Goal: Task Accomplishment & Management: Use online tool/utility

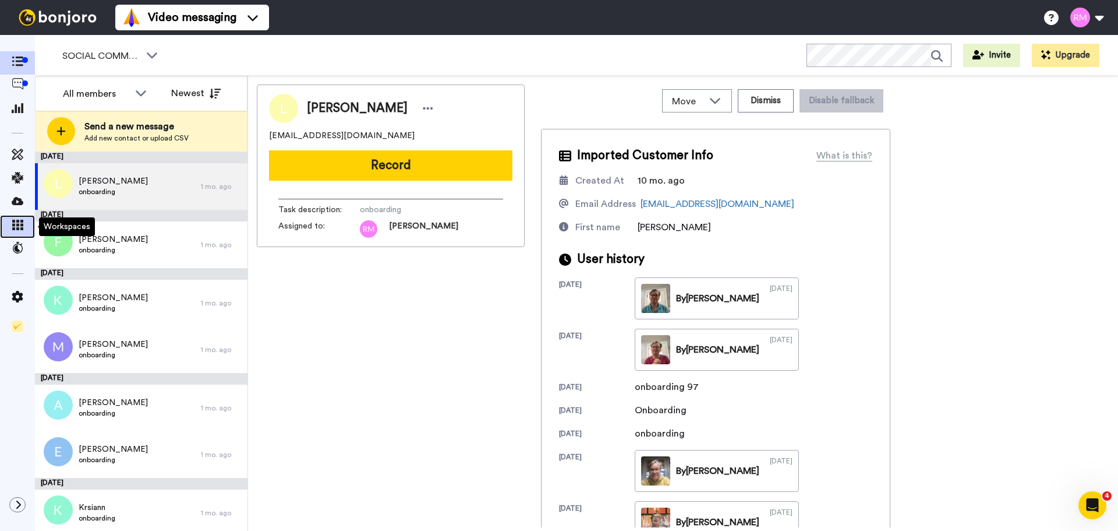
click at [17, 221] on icon at bounding box center [18, 225] width 12 height 10
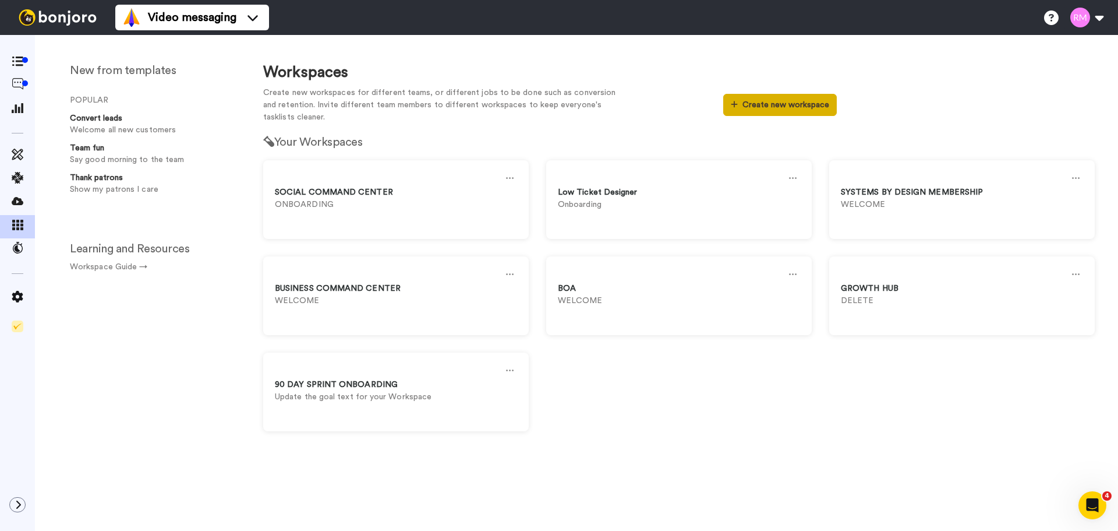
click at [790, 104] on button "Create new workspace" at bounding box center [780, 105] width 114 height 22
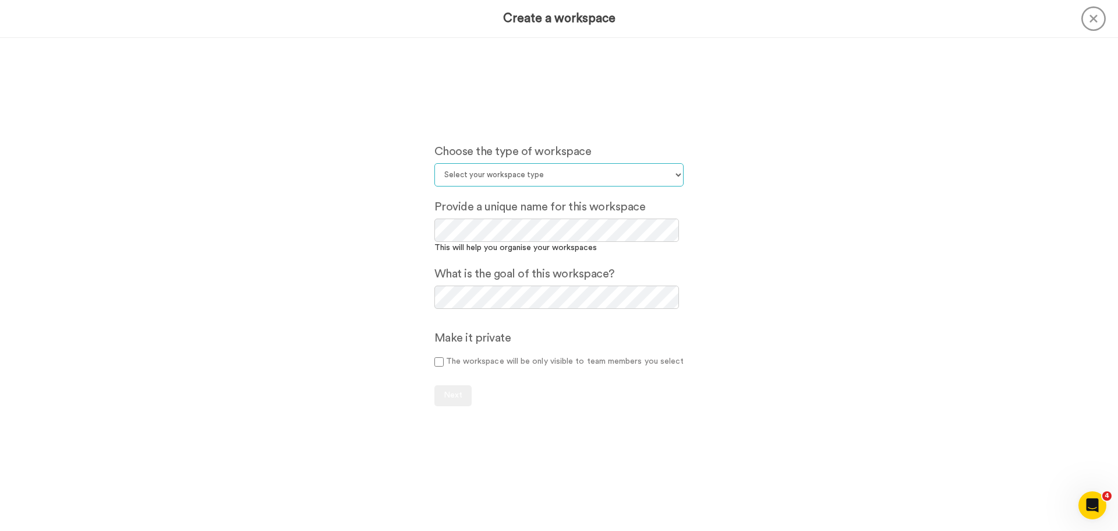
click at [578, 171] on select "Select your workspace type Default Onboarding Activation Retention Team updates…" at bounding box center [560, 174] width 250 height 23
select select "Onboarding"
click at [435, 163] on select "Select your workspace type Default Onboarding Activation Retention Team updates…" at bounding box center [560, 174] width 250 height 23
click at [446, 390] on button "Next" at bounding box center [453, 395] width 37 height 21
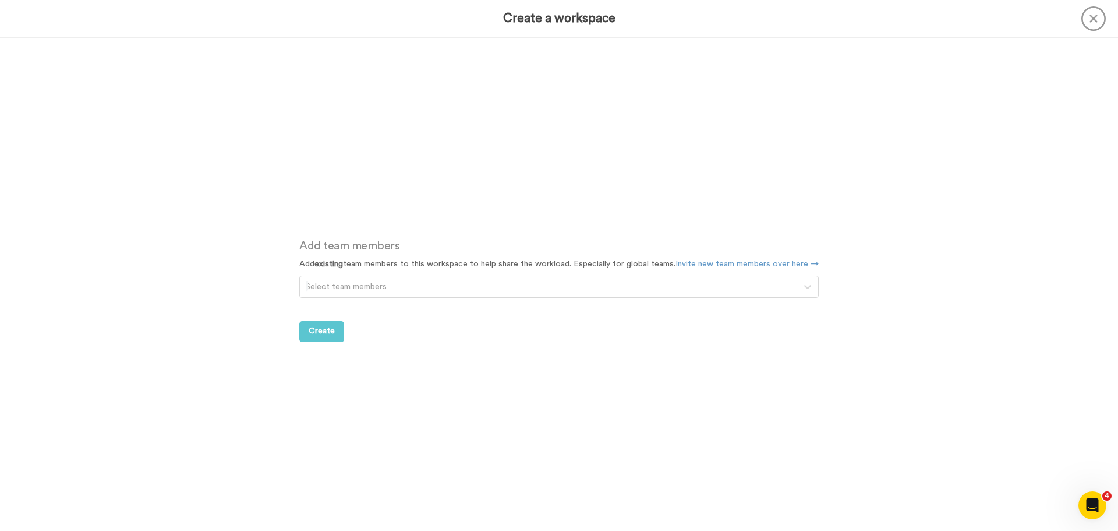
scroll to position [493, 0]
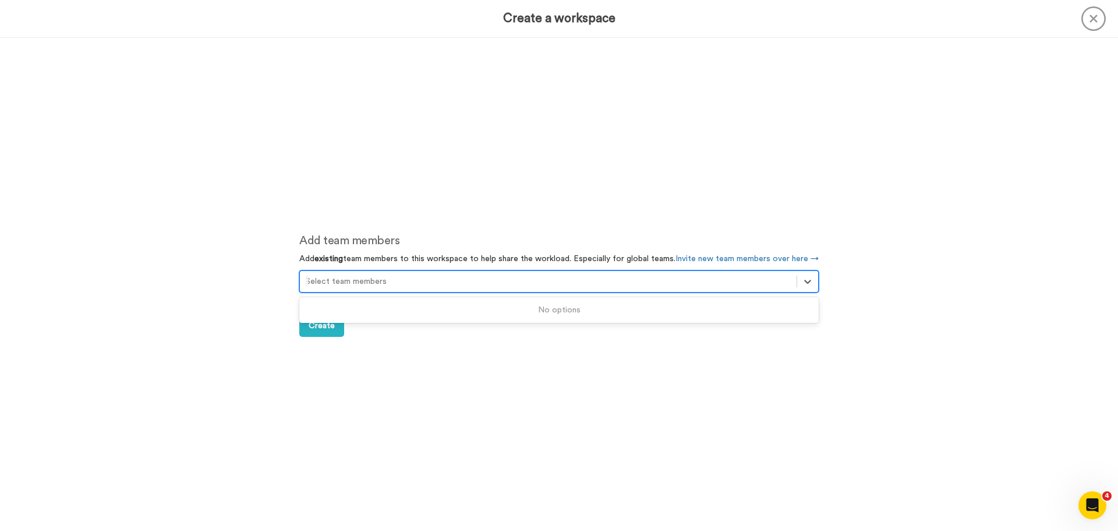
click at [341, 285] on div at bounding box center [548, 281] width 485 height 14
click at [370, 278] on div at bounding box center [548, 281] width 485 height 14
click at [316, 322] on span "Create" at bounding box center [322, 326] width 26 height 8
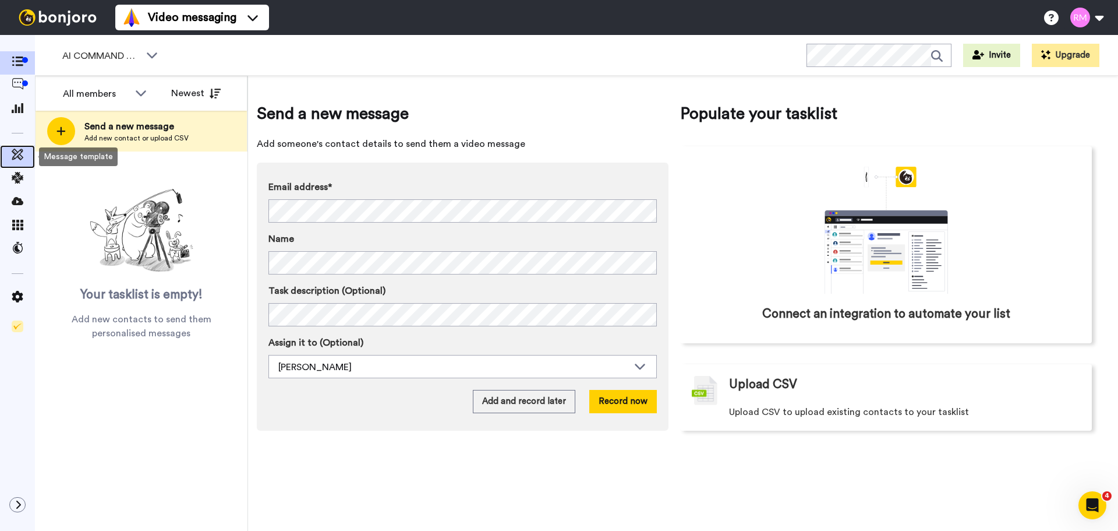
click at [14, 154] on icon at bounding box center [18, 155] width 12 height 12
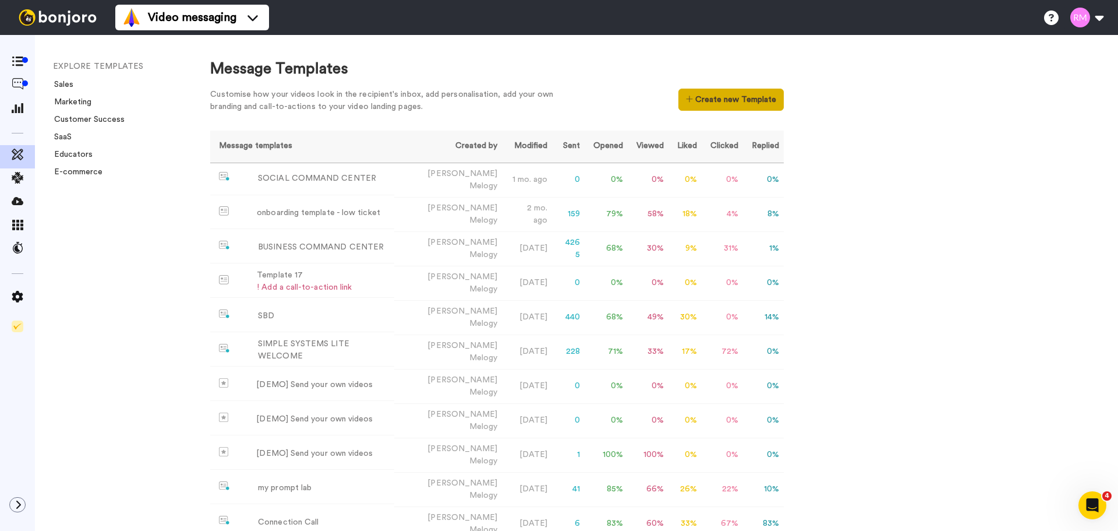
click at [730, 96] on button "Create new Template" at bounding box center [731, 100] width 105 height 22
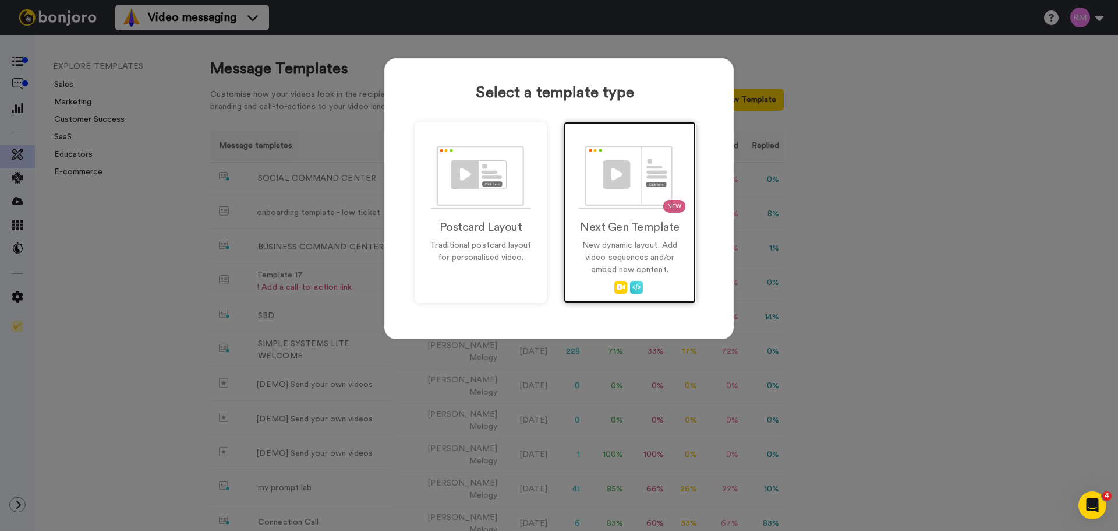
click at [618, 178] on img at bounding box center [630, 177] width 103 height 63
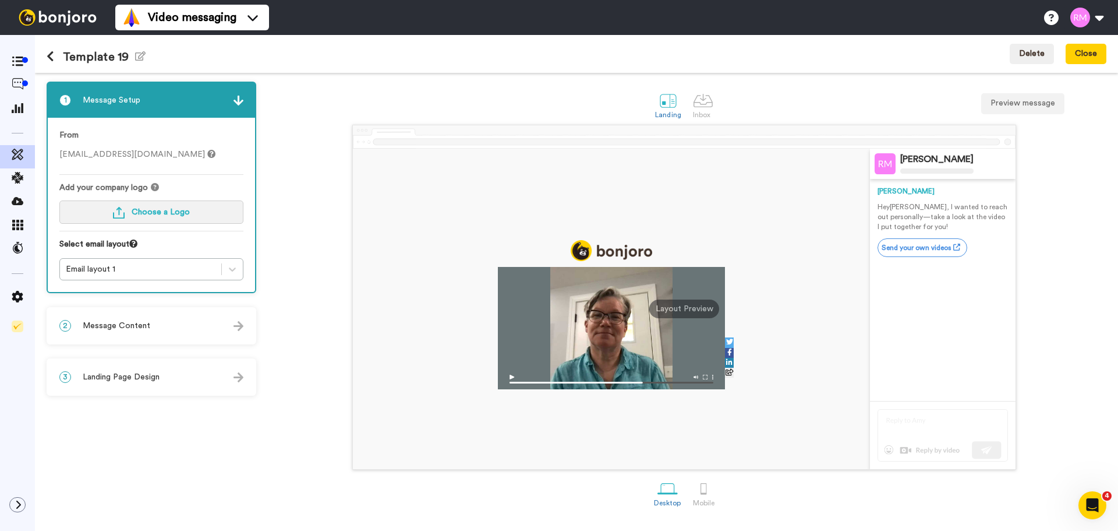
click at [175, 211] on span "Choose a Logo" at bounding box center [161, 212] width 58 height 8
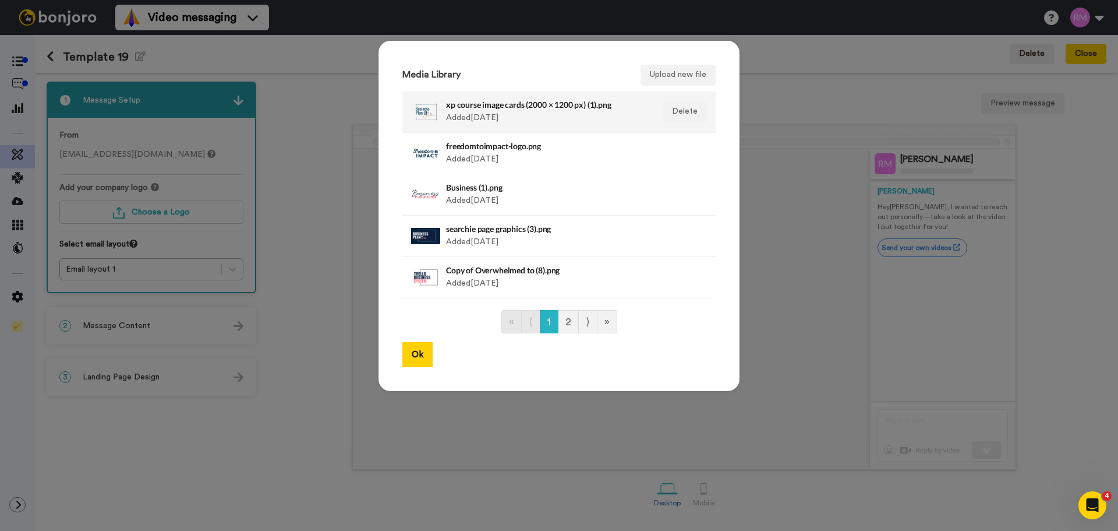
click at [553, 111] on div "xp course image cards (2000 × 1200 px) (1).png Added 1 yr. ago" at bounding box center [546, 111] width 201 height 29
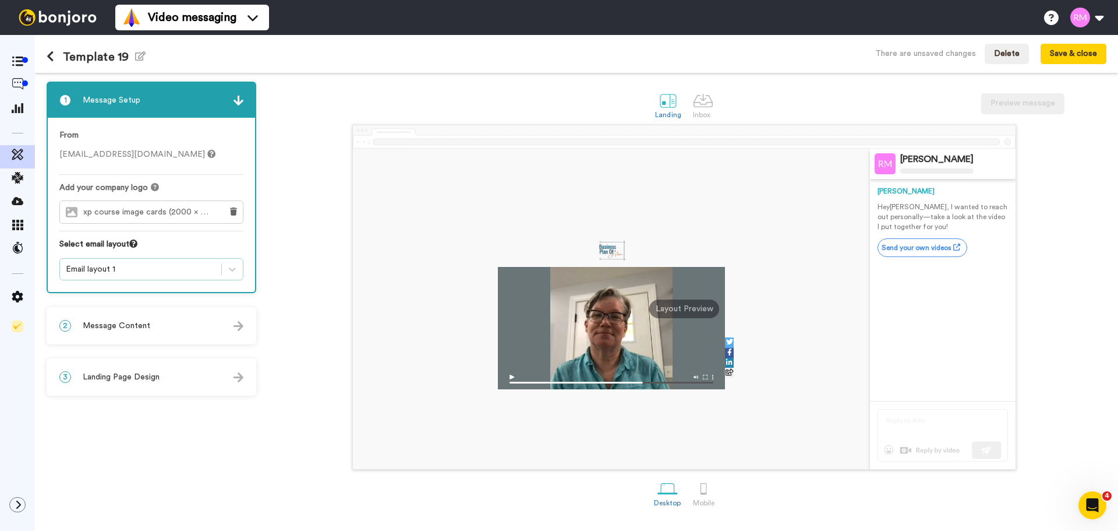
click at [193, 268] on div "Email layout 1" at bounding box center [141, 269] width 150 height 12
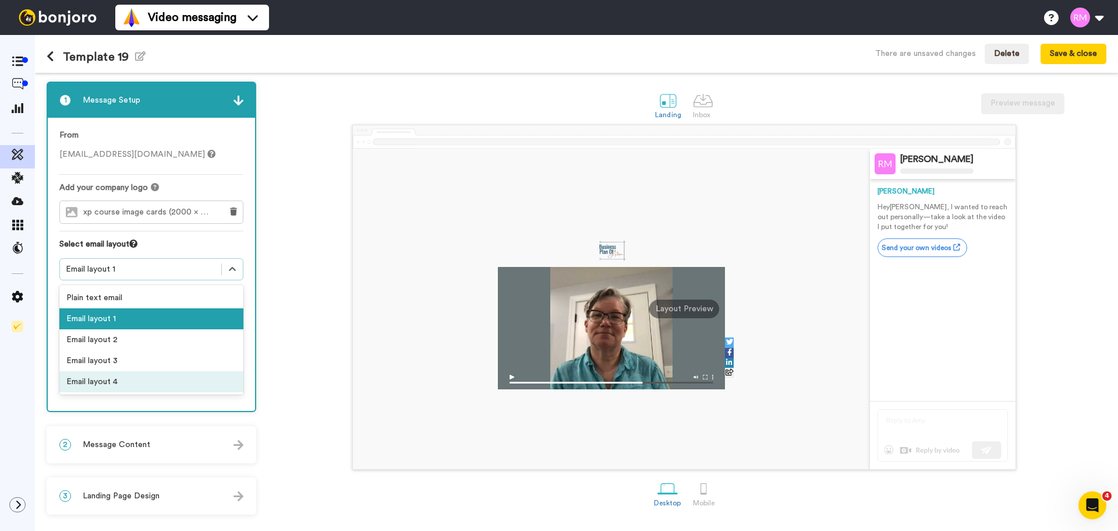
click at [160, 379] on div "Email layout 4" at bounding box center [151, 381] width 184 height 21
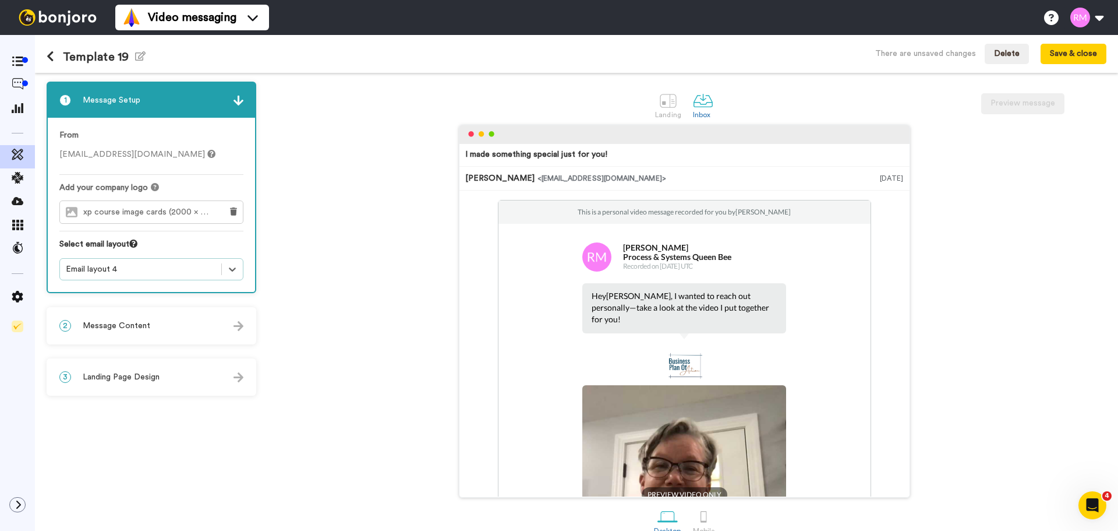
click at [158, 267] on div "Email layout 4" at bounding box center [141, 269] width 150 height 12
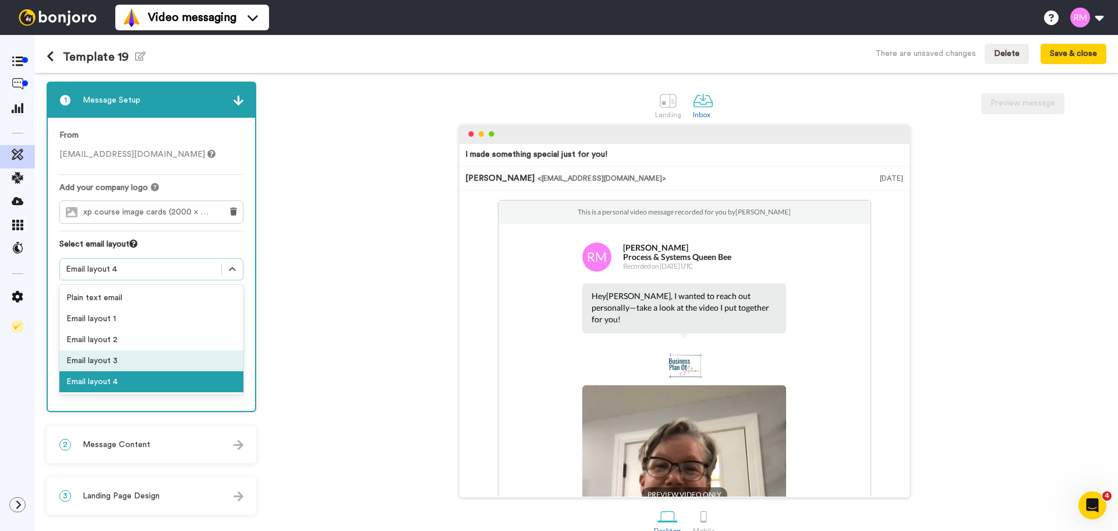
click at [143, 351] on div "Email layout 3" at bounding box center [151, 360] width 184 height 21
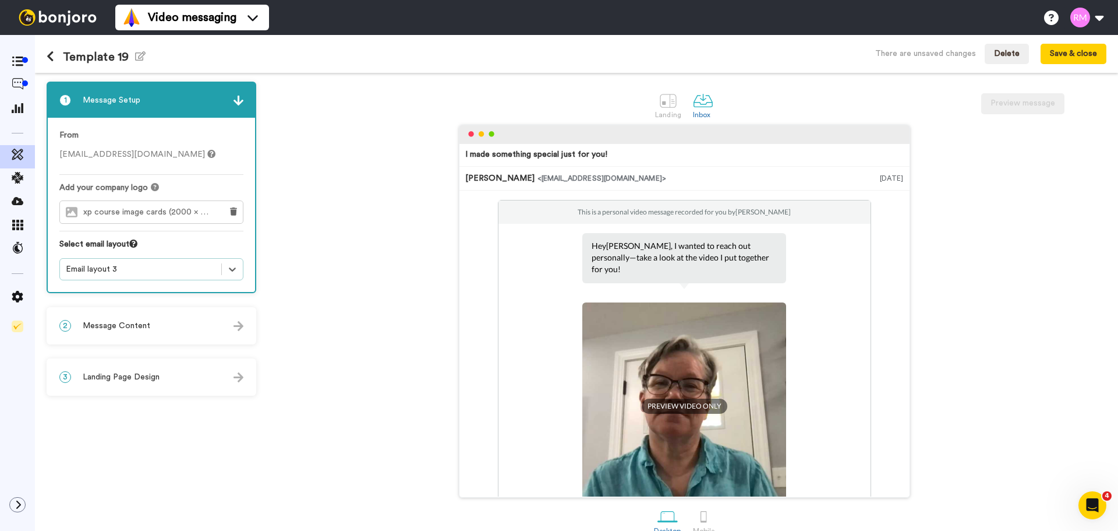
click at [147, 269] on div "Email layout 3" at bounding box center [141, 269] width 150 height 12
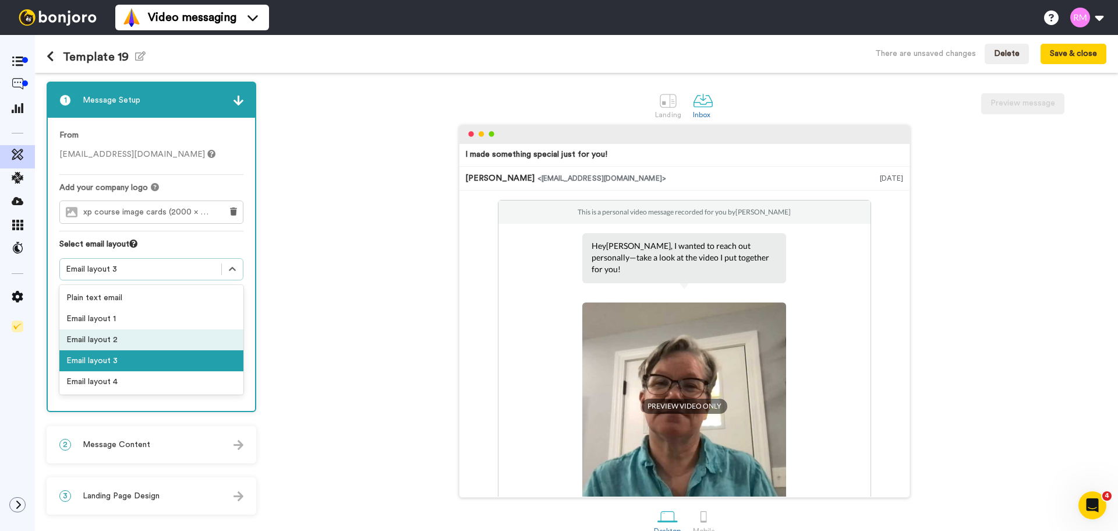
click at [142, 337] on div "Email layout 2" at bounding box center [151, 339] width 184 height 21
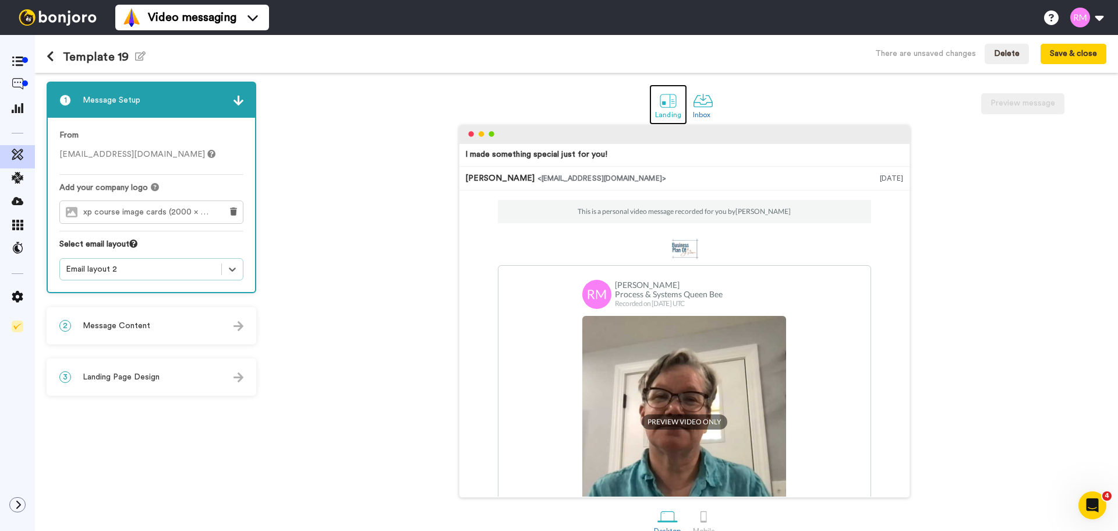
click at [653, 106] on link "Landing" at bounding box center [669, 104] width 38 height 40
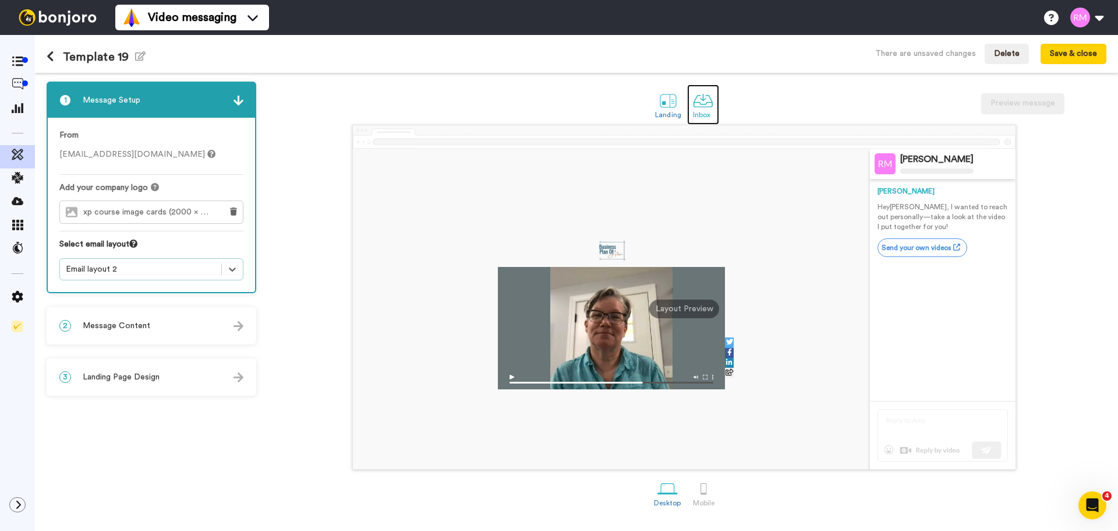
click at [692, 103] on link "Inbox" at bounding box center [703, 104] width 32 height 40
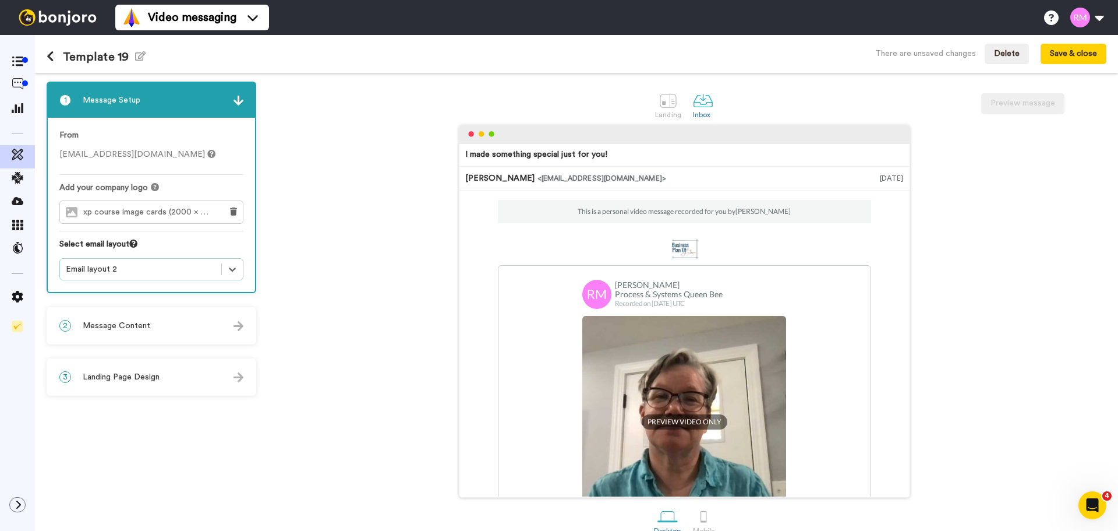
click at [171, 272] on div "Email layout 2" at bounding box center [141, 269] width 150 height 12
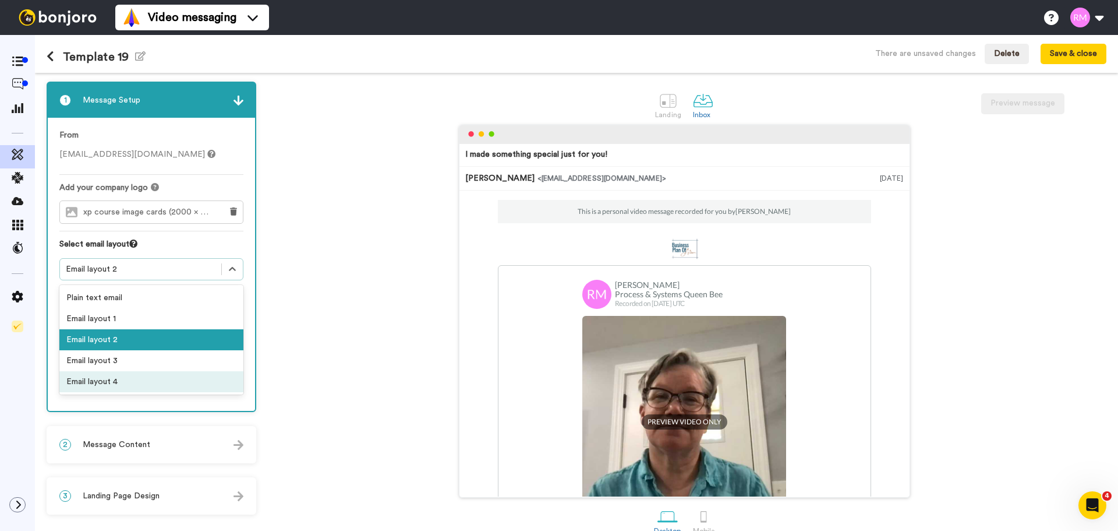
click at [151, 377] on div "Email layout 4" at bounding box center [151, 381] width 184 height 21
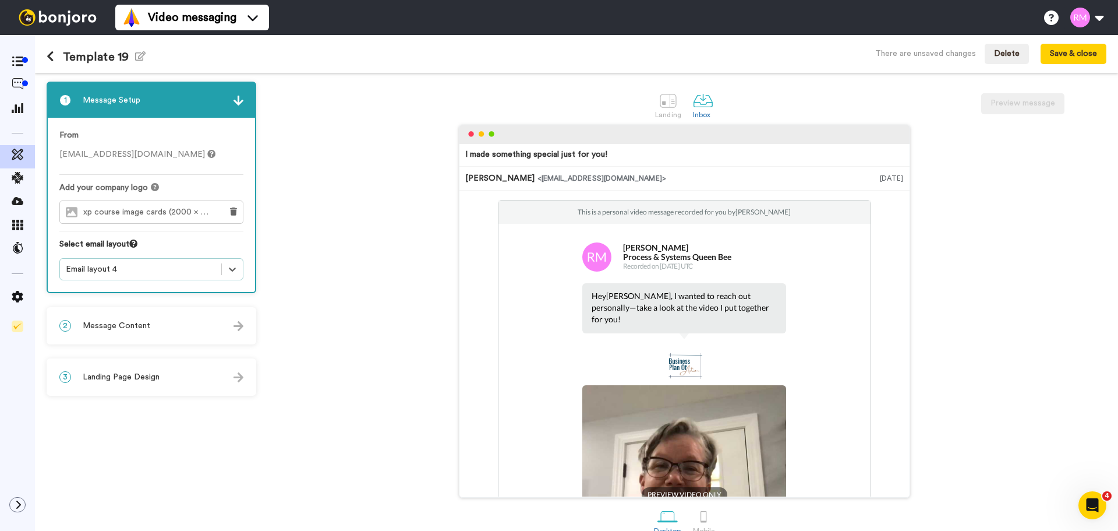
scroll to position [19, 0]
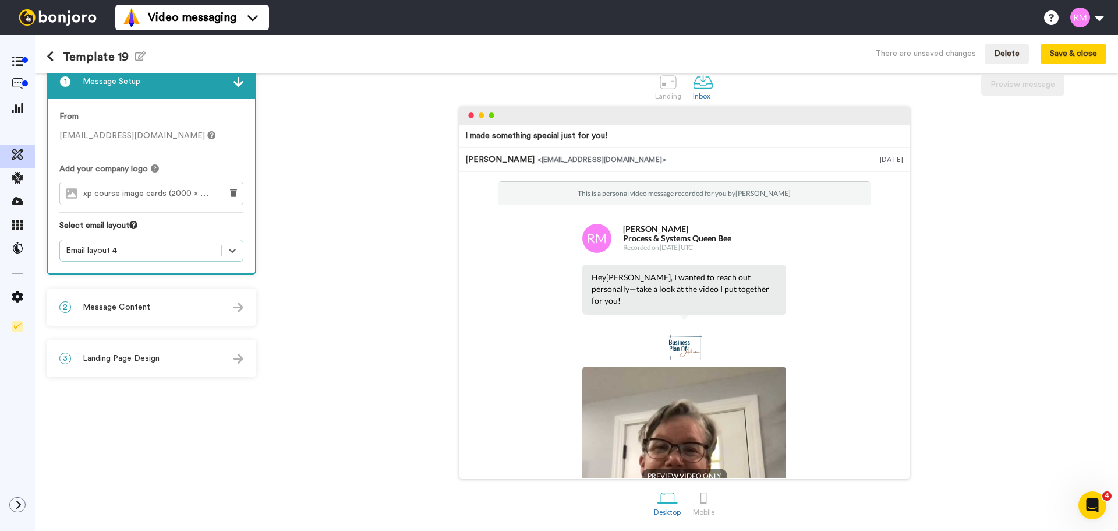
click at [175, 305] on div "2 Message Content" at bounding box center [151, 307] width 207 height 35
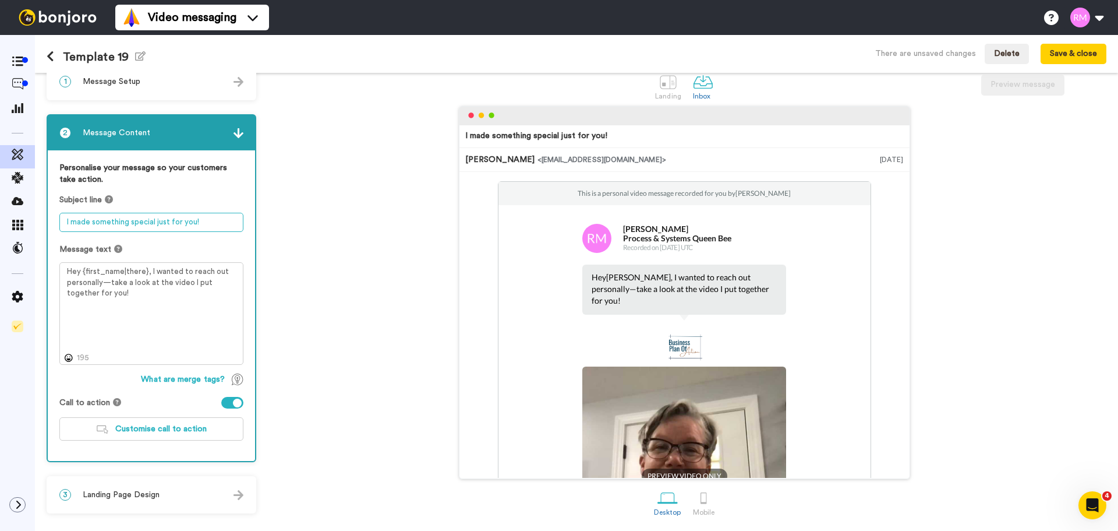
drag, startPoint x: 203, startPoint y: 224, endPoint x: 61, endPoint y: 212, distance: 142.0
click at [61, 213] on textarea "I made something special just for you!" at bounding box center [151, 222] width 184 height 19
type textarea "Welcome to AI Command Center"
click at [148, 269] on textarea "Hey {first_name|there}, I wanted to reach out personally—take a look at the vid…" at bounding box center [151, 313] width 184 height 103
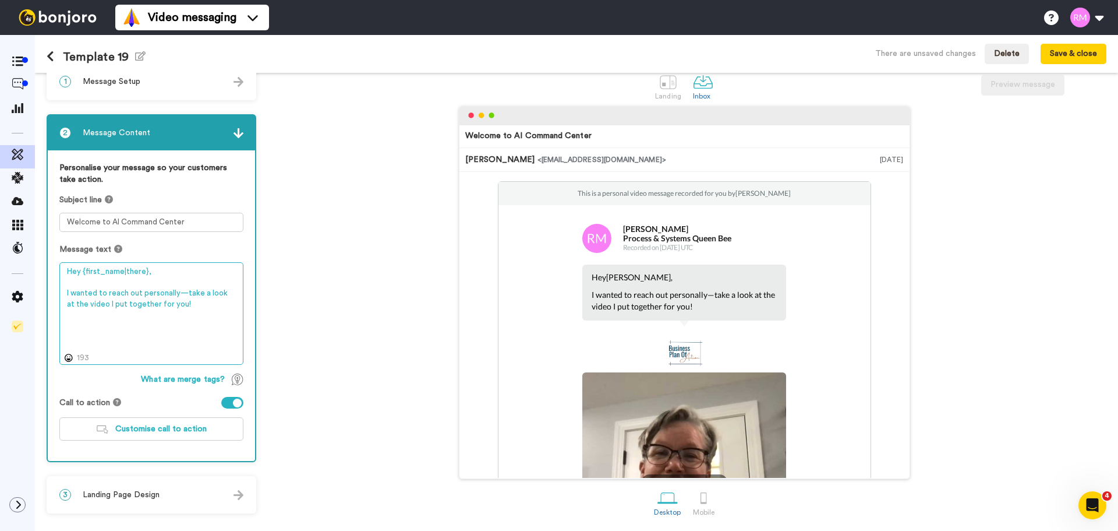
click at [191, 309] on textarea "Hey {first_name|there}, I wanted to reach out personally—take a look at the vid…" at bounding box center [151, 313] width 184 height 103
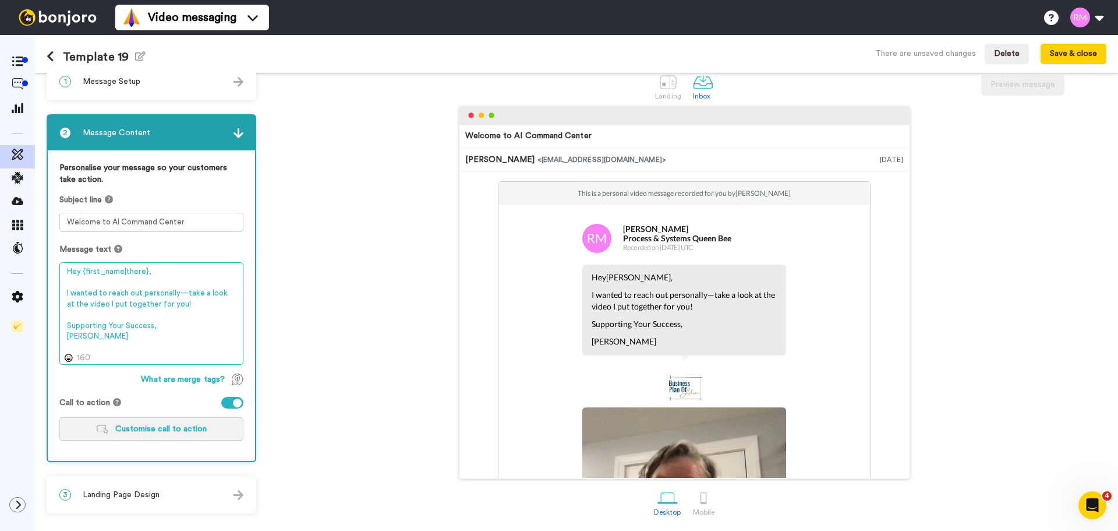
type textarea "Hey {first_name|there}, I wanted to reach out personally—take a look at the vid…"
click at [197, 432] on span "Customise call to action" at bounding box center [160, 429] width 91 height 8
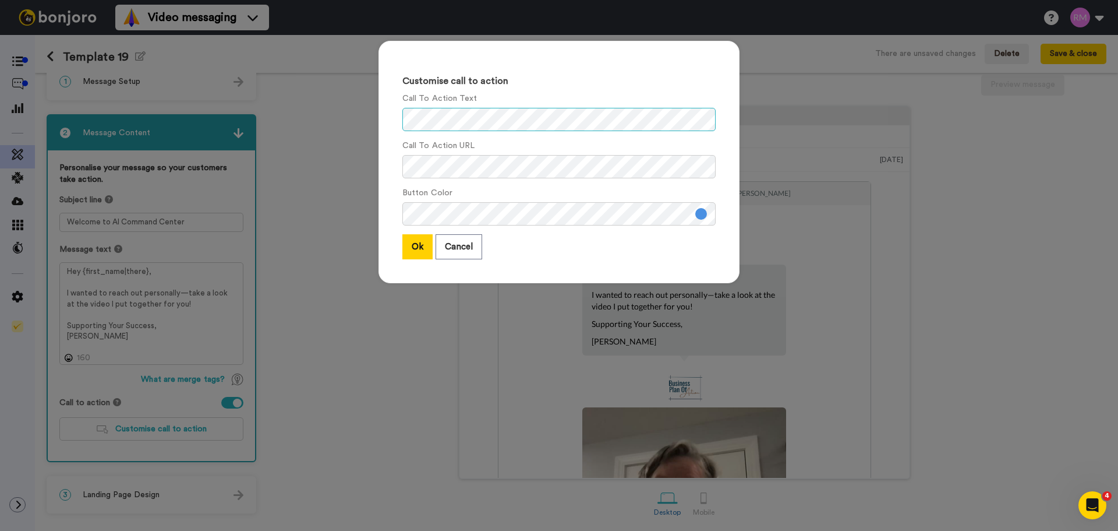
click at [379, 126] on div "Customise call to action Call To Action Text Call To Action URL Button Color Ok…" at bounding box center [559, 162] width 361 height 242
click at [395, 165] on div "Customise call to action Call To Action Text Call To Action URL Button Color Ok…" at bounding box center [559, 162] width 361 height 242
click at [696, 215] on button at bounding box center [702, 214] width 12 height 12
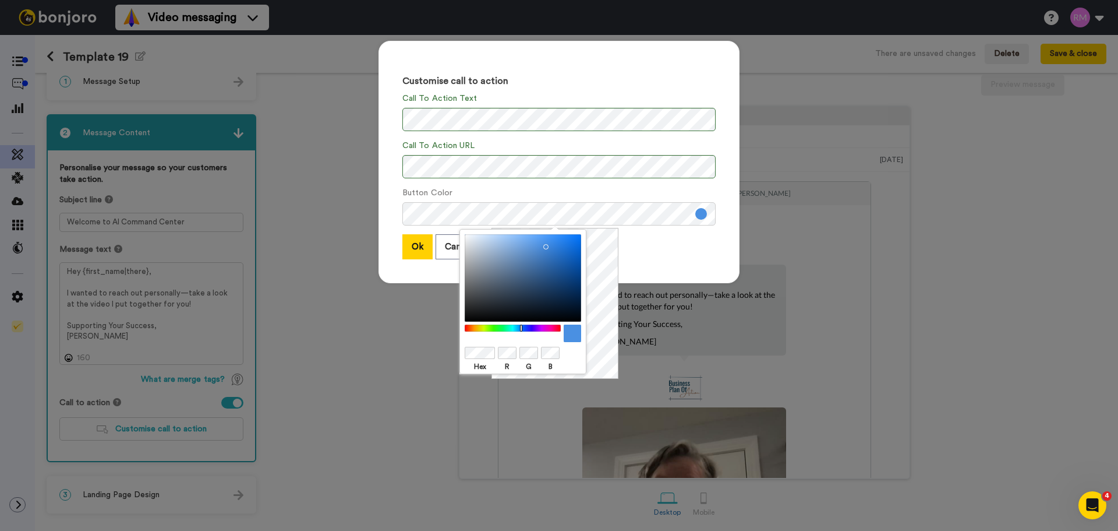
click at [557, 329] on div at bounding box center [513, 328] width 100 height 8
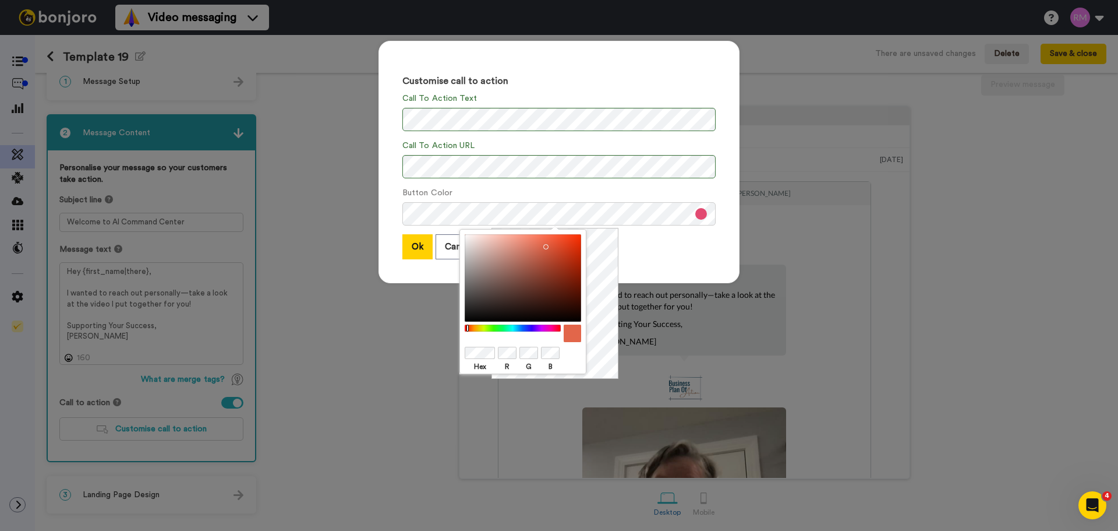
click at [468, 330] on div at bounding box center [513, 328] width 100 height 8
click at [472, 328] on div at bounding box center [513, 328] width 100 height 8
click at [467, 326] on div at bounding box center [513, 328] width 100 height 8
click at [465, 326] on div at bounding box center [513, 328] width 100 height 8
click at [570, 242] on div at bounding box center [523, 277] width 117 height 87
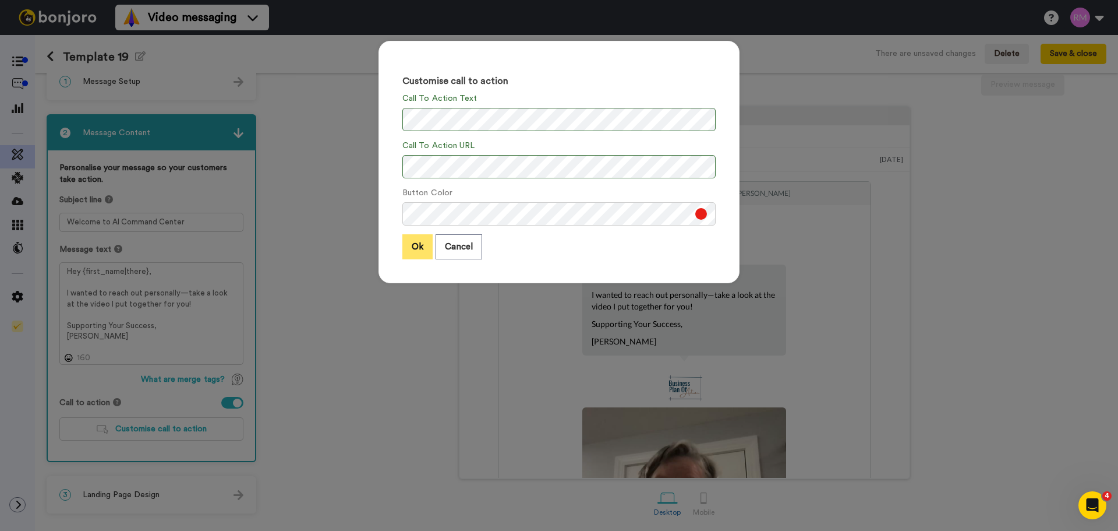
click at [414, 245] on button "Ok" at bounding box center [418, 246] width 30 height 25
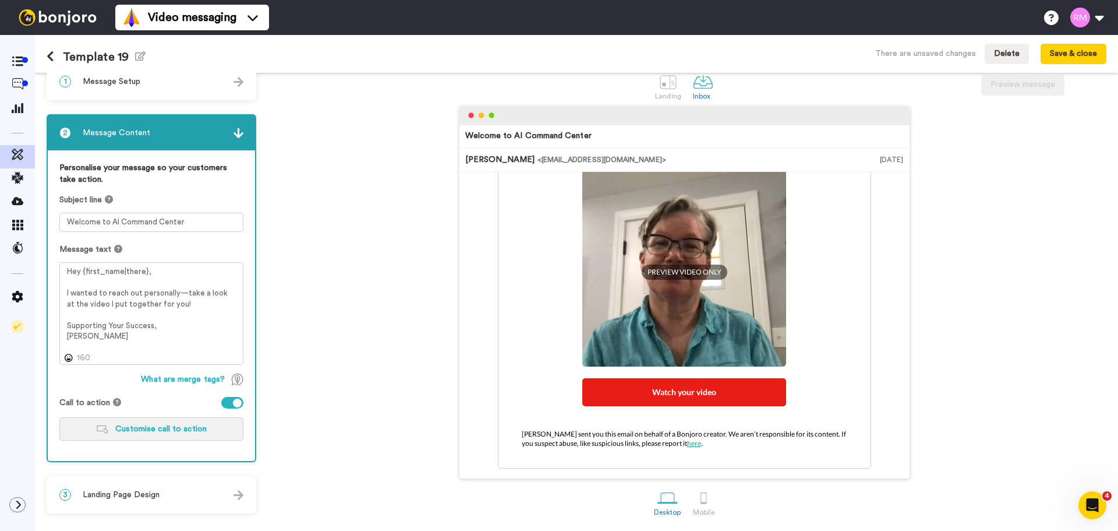
scroll to position [128, 0]
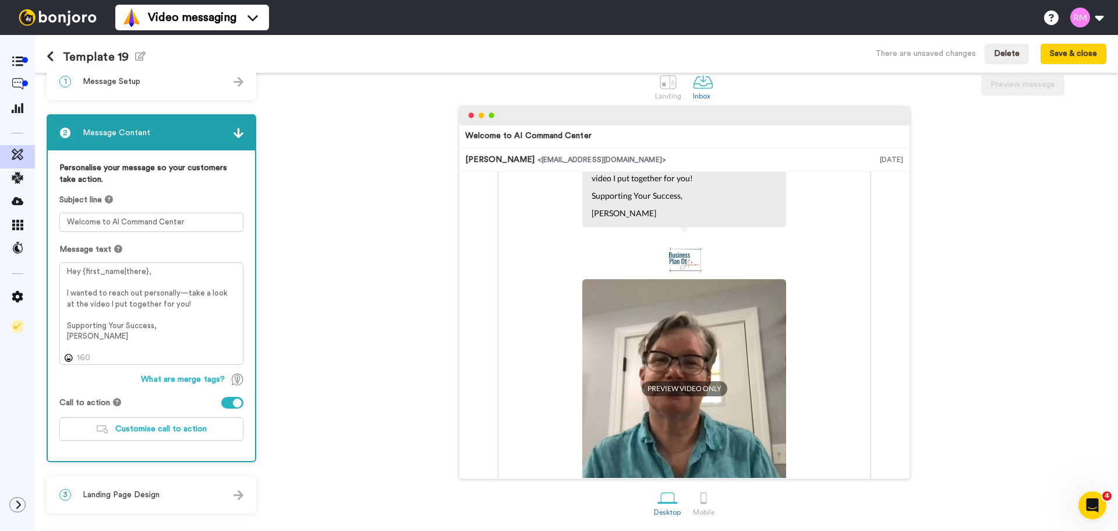
click at [139, 495] on span "Landing Page Design" at bounding box center [121, 495] width 77 height 12
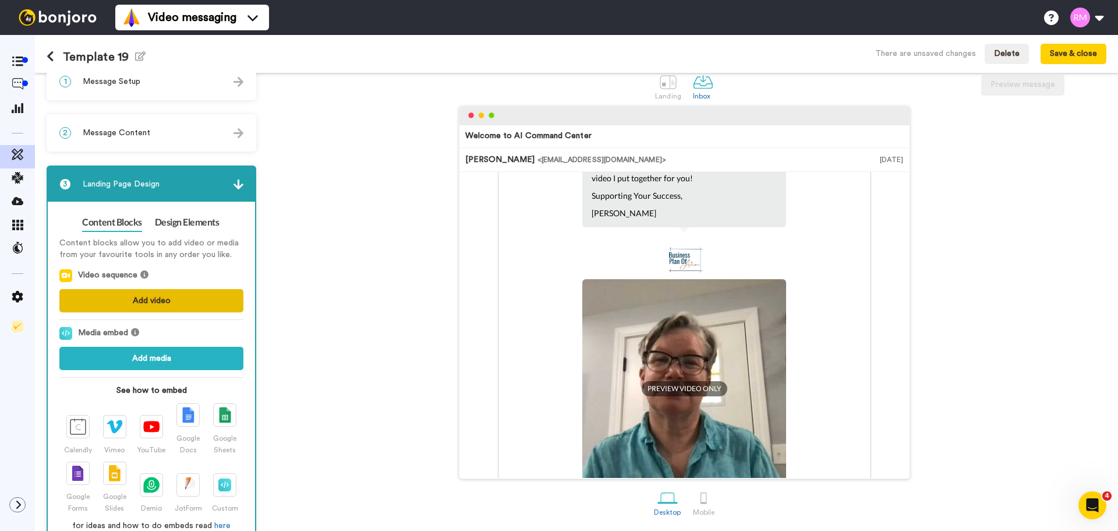
scroll to position [0, 0]
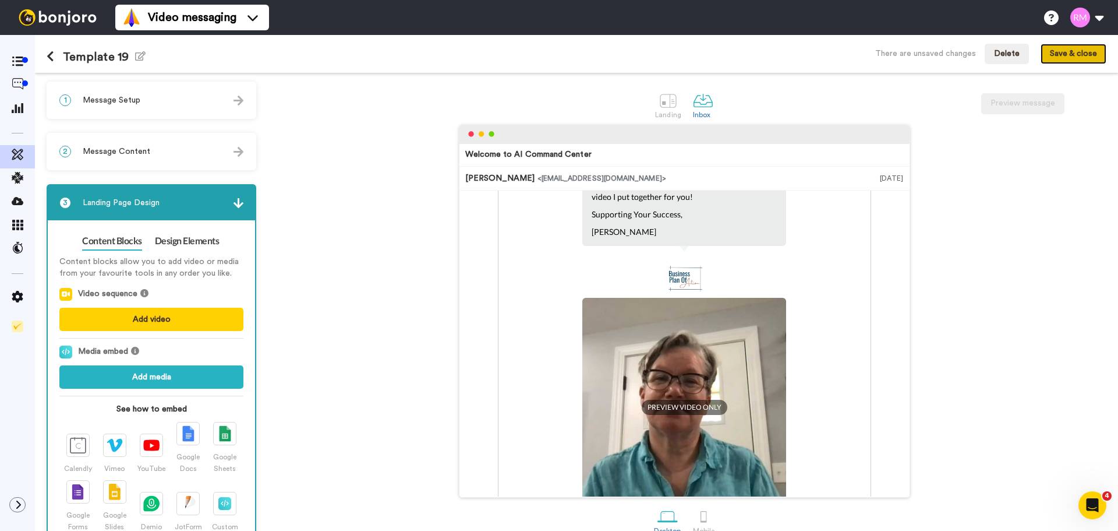
click at [1068, 50] on button "Save & close" at bounding box center [1074, 54] width 66 height 21
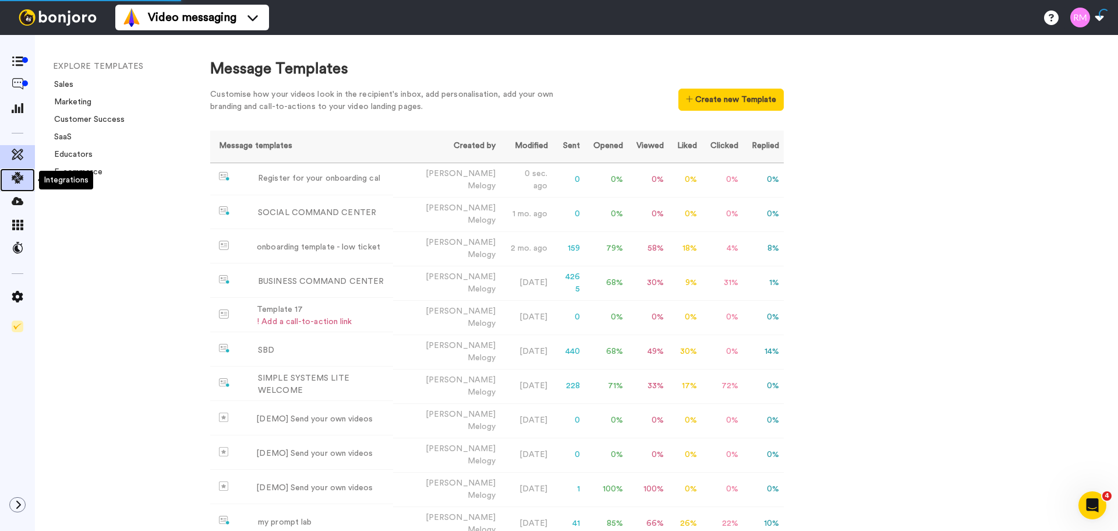
click at [20, 178] on icon at bounding box center [18, 178] width 12 height 12
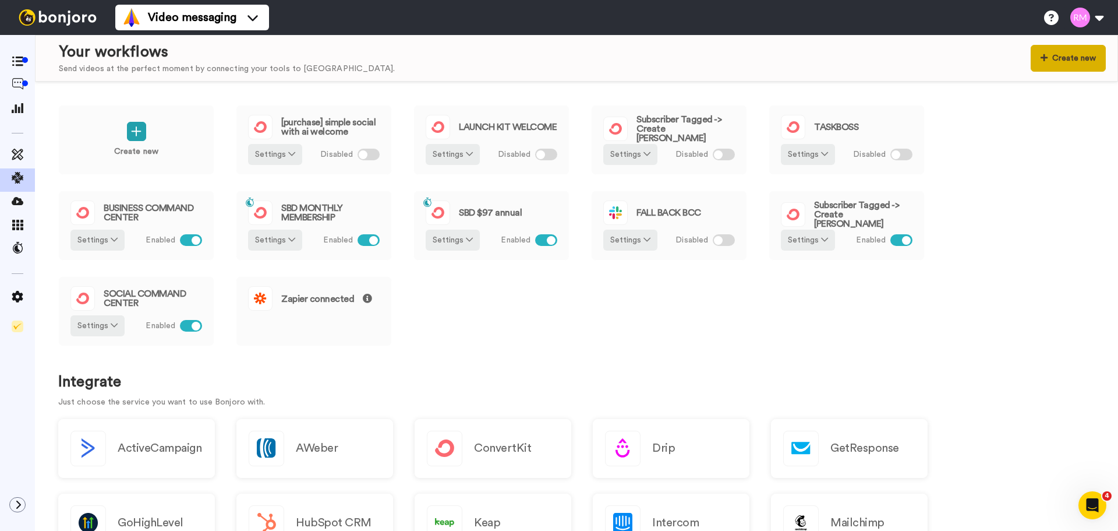
click at [1064, 56] on button "Create new" at bounding box center [1068, 58] width 75 height 27
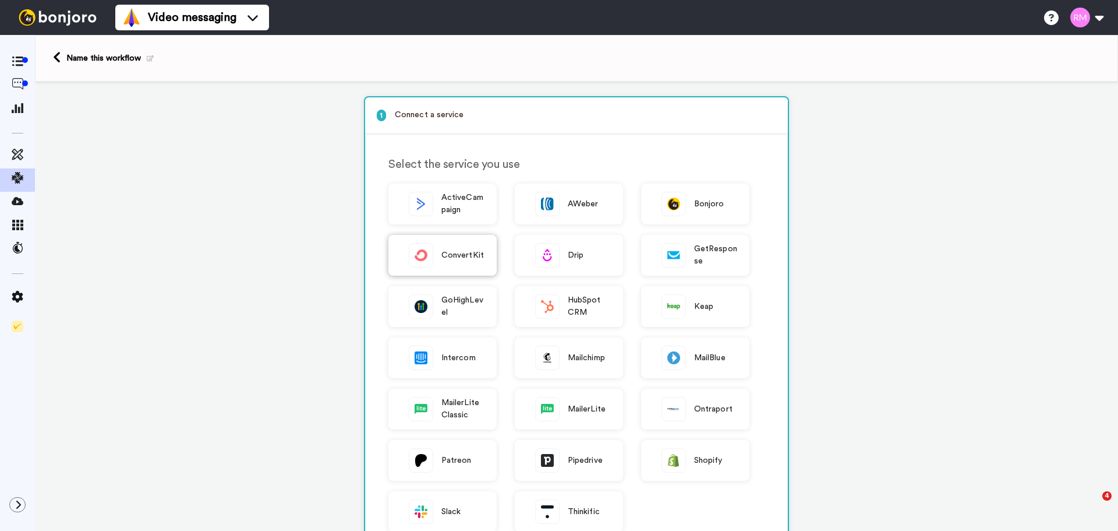
click at [455, 251] on span "ConvertKit" at bounding box center [463, 255] width 43 height 12
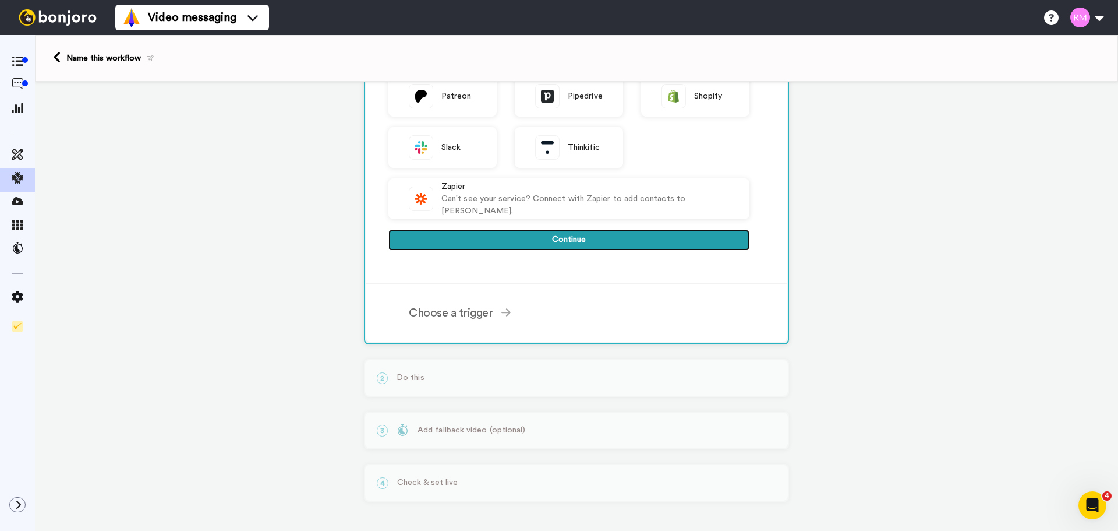
click at [576, 241] on button "Continue" at bounding box center [569, 240] width 361 height 21
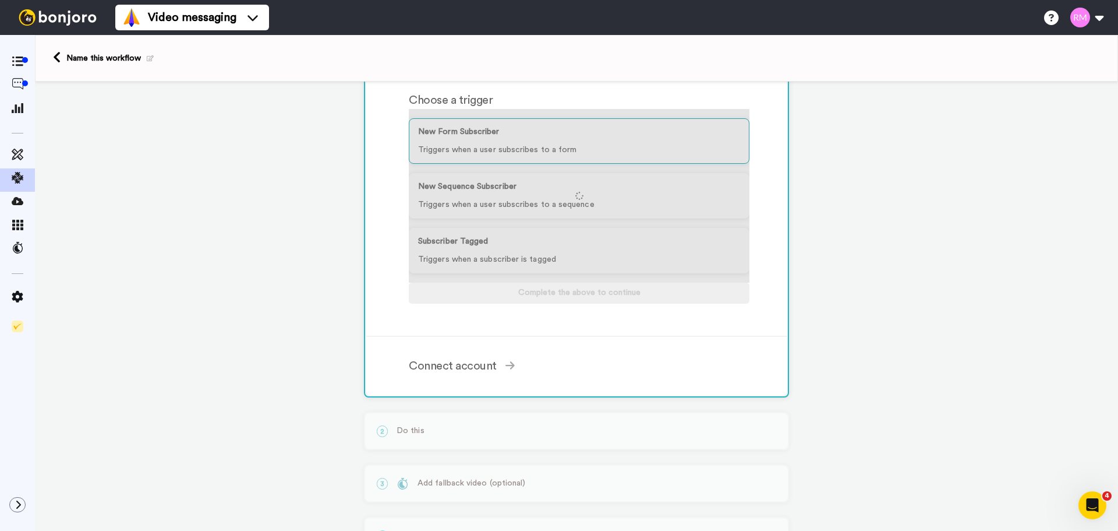
scroll to position [119, 0]
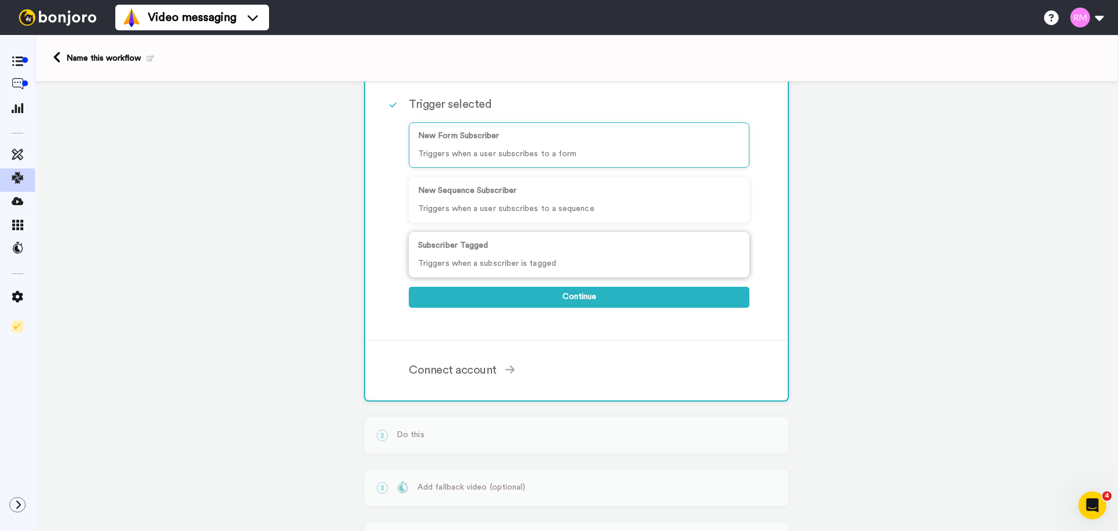
click at [535, 249] on p "Subscriber Tagged" at bounding box center [579, 245] width 322 height 12
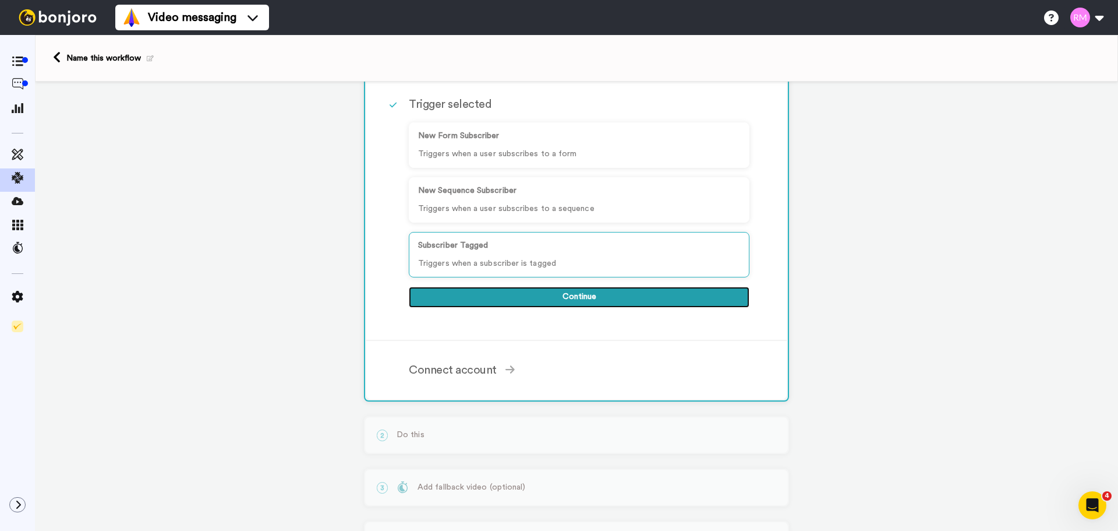
click at [544, 290] on button "Continue" at bounding box center [579, 297] width 341 height 21
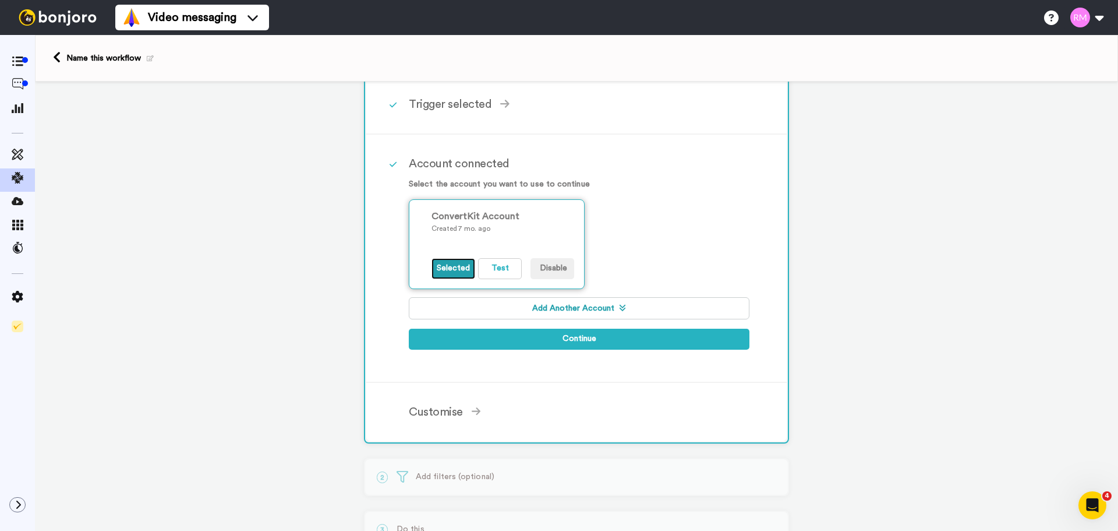
click at [448, 273] on button "Selected" at bounding box center [454, 268] width 44 height 21
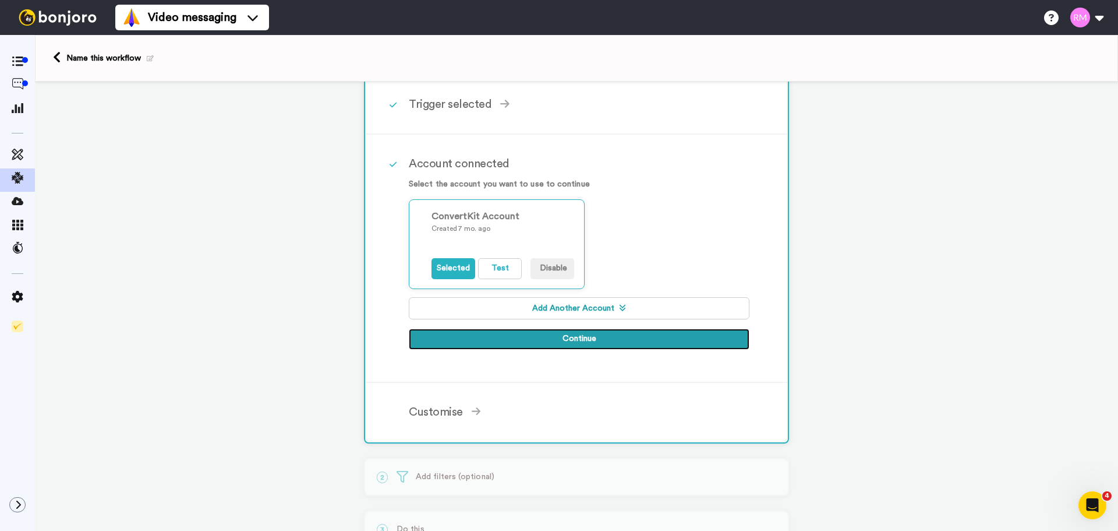
click at [563, 338] on button "Continue" at bounding box center [579, 339] width 341 height 21
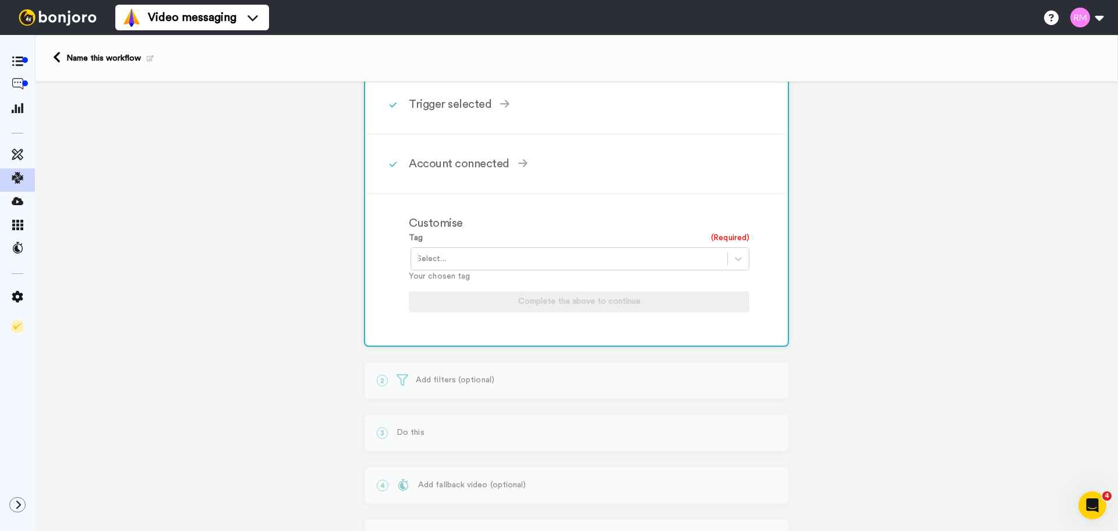
click at [487, 259] on div at bounding box center [569, 259] width 305 height 14
click at [485, 280] on div "[purchase] AI COMMAND CENTER" at bounding box center [581, 284] width 341 height 22
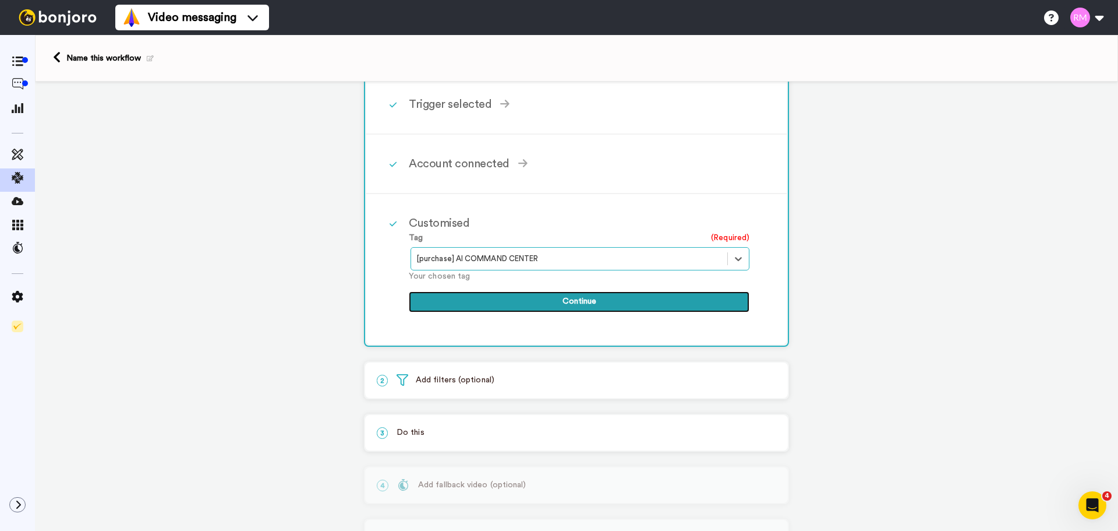
click at [535, 304] on button "Continue" at bounding box center [579, 301] width 341 height 21
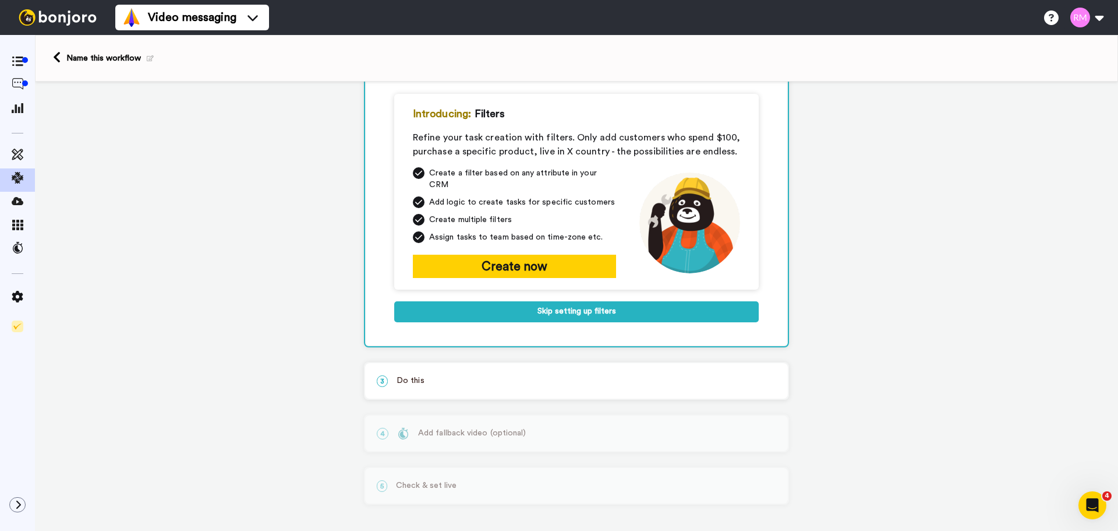
scroll to position [118, 0]
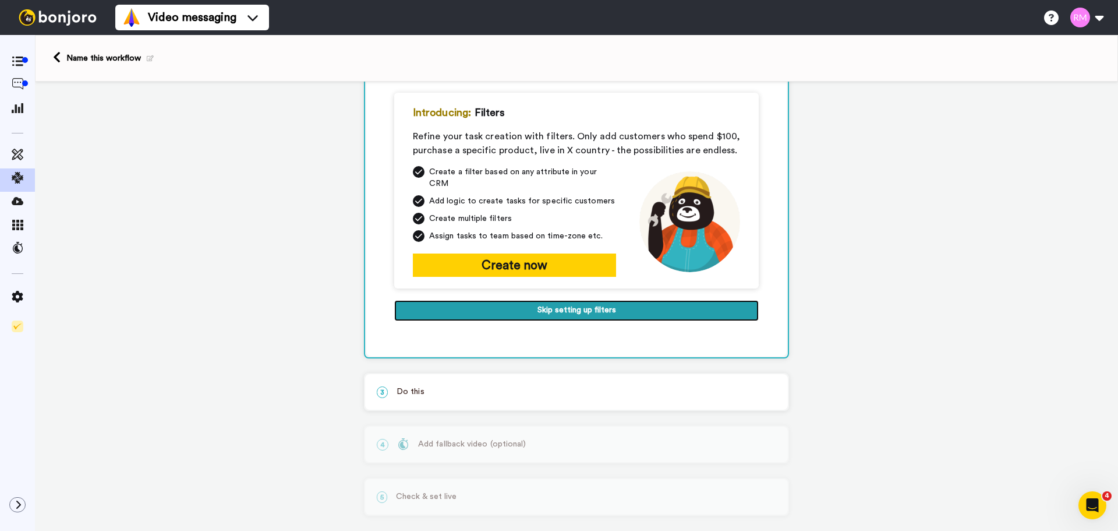
click at [546, 305] on button "Skip setting up filters" at bounding box center [576, 310] width 365 height 21
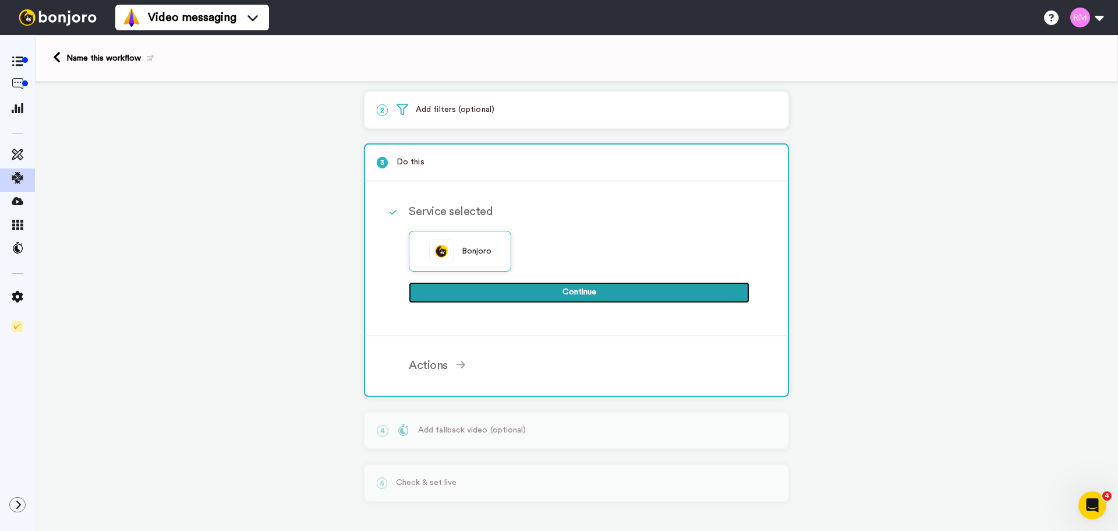
click at [570, 294] on button "Continue" at bounding box center [579, 292] width 341 height 21
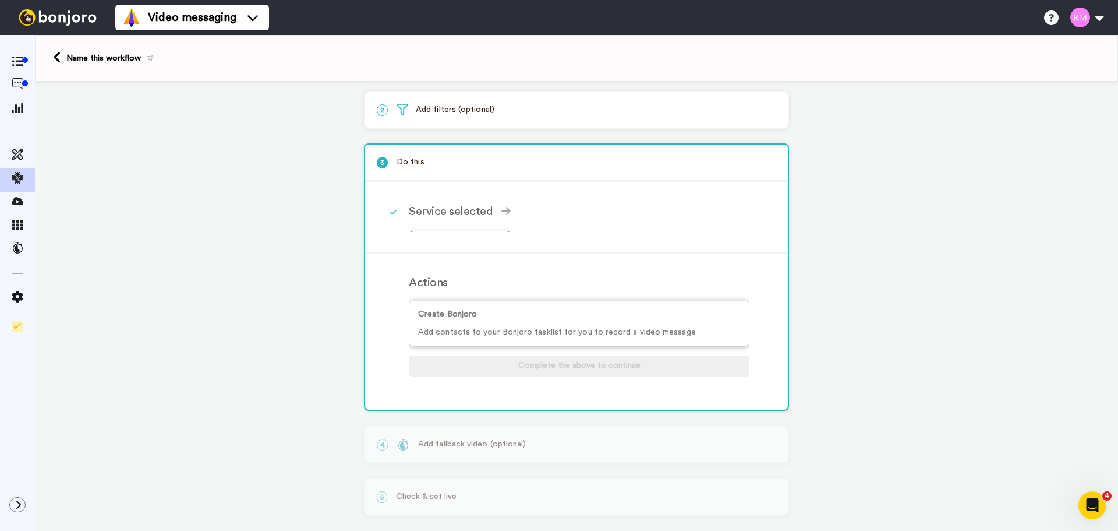
scroll to position [58, 0]
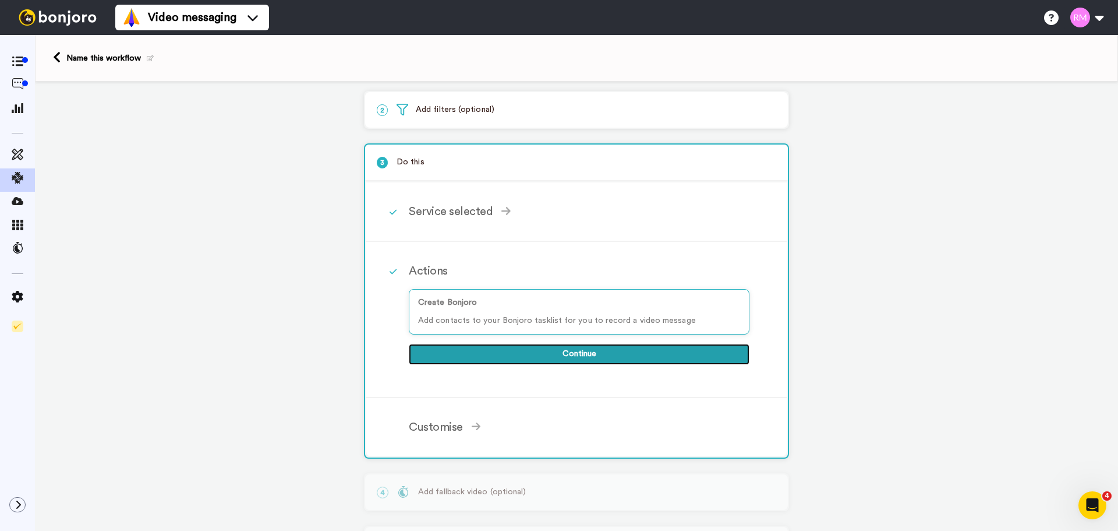
click at [502, 358] on button "Continue" at bounding box center [579, 354] width 341 height 21
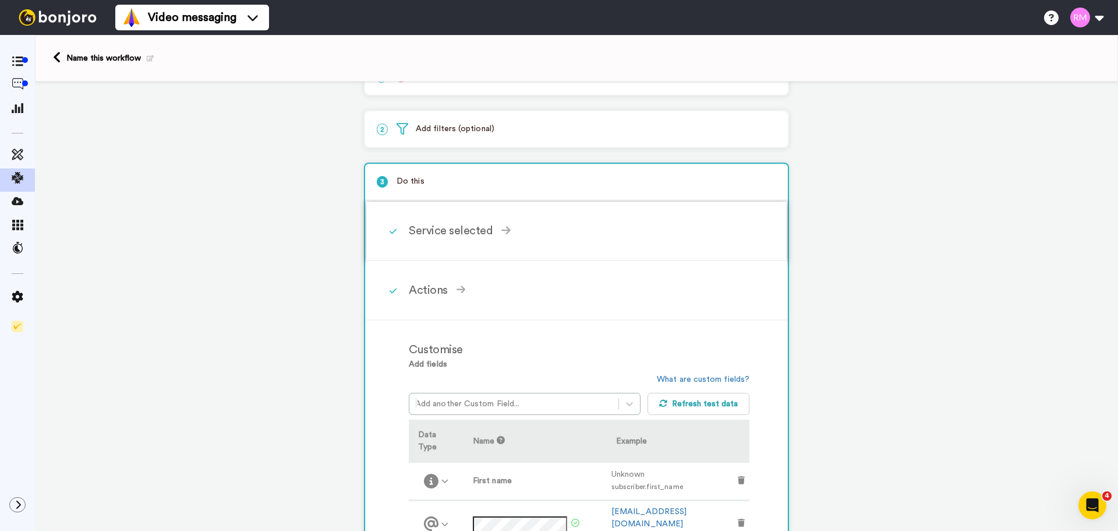
scroll to position [0, 0]
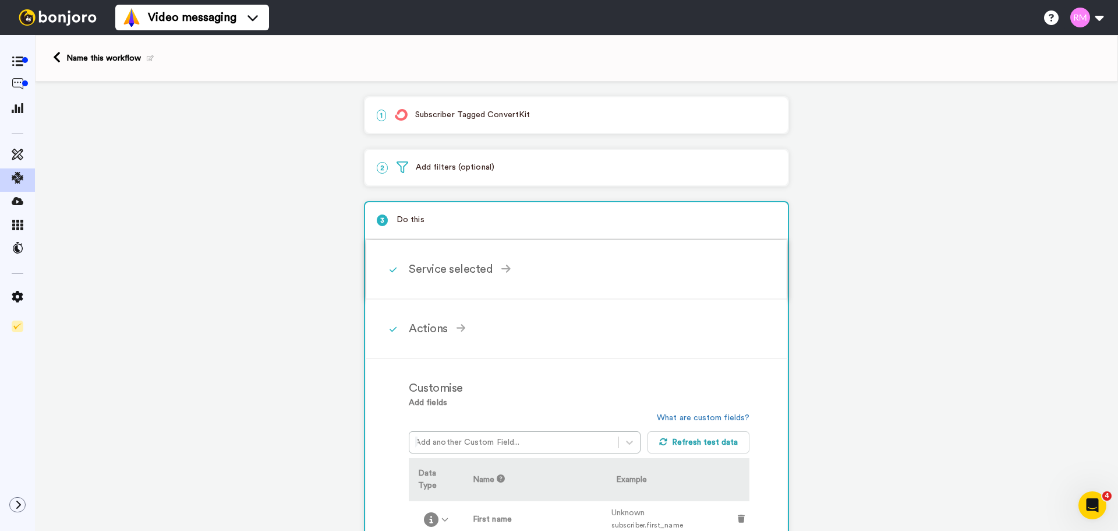
click at [513, 271] on div "Service selected" at bounding box center [579, 268] width 341 height 17
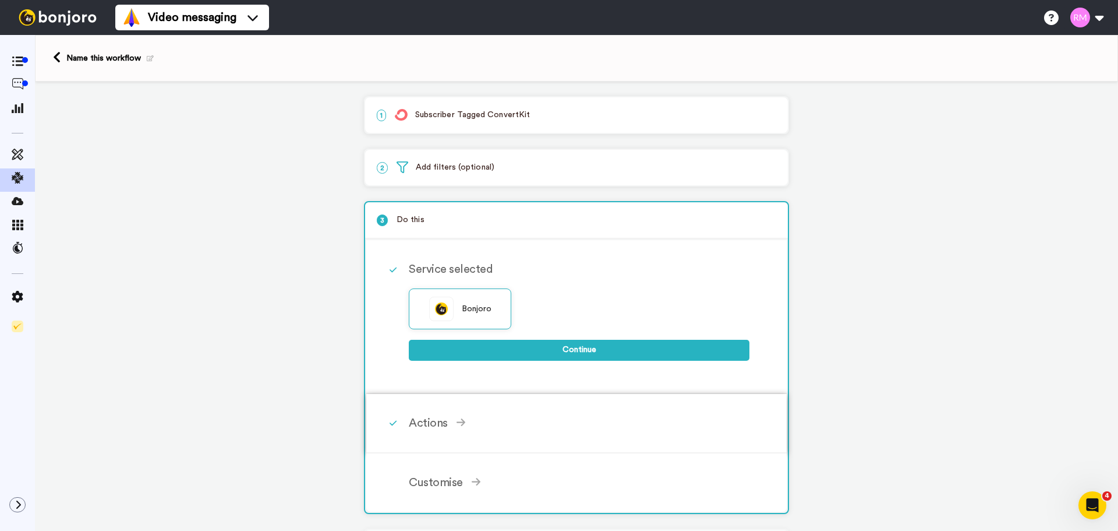
click at [496, 428] on div "Actions" at bounding box center [579, 422] width 341 height 17
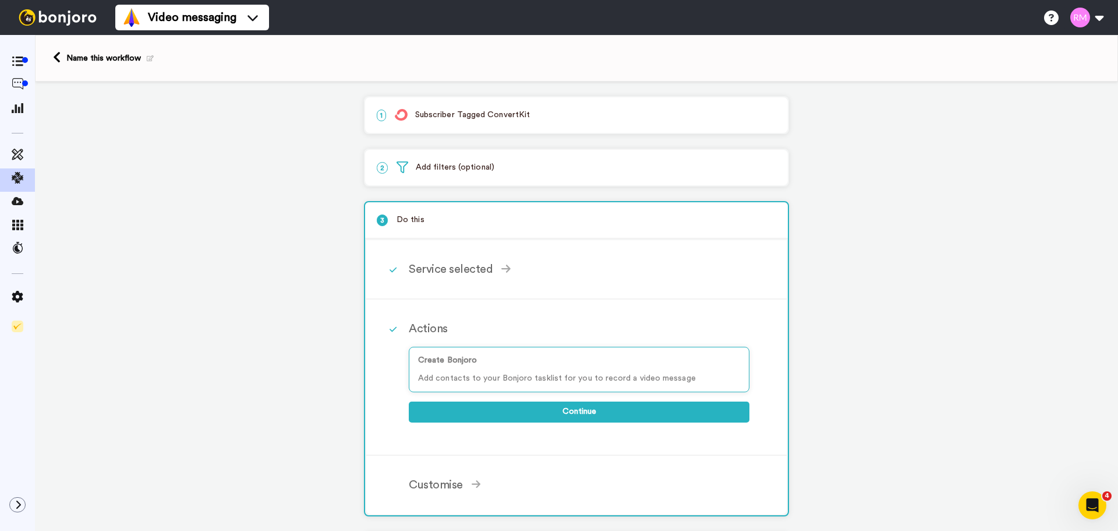
scroll to position [117, 0]
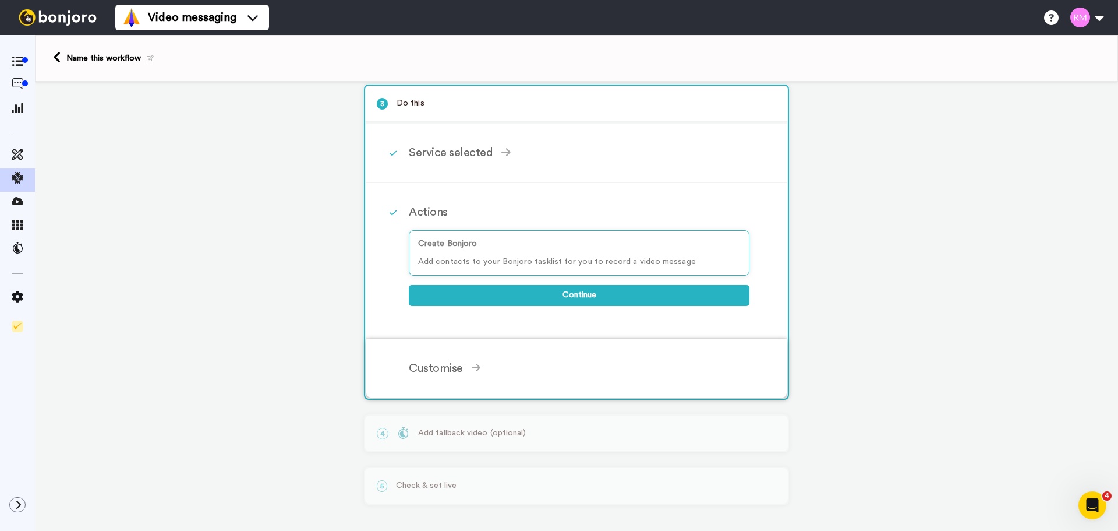
click at [504, 359] on div "Customise" at bounding box center [579, 367] width 341 height 17
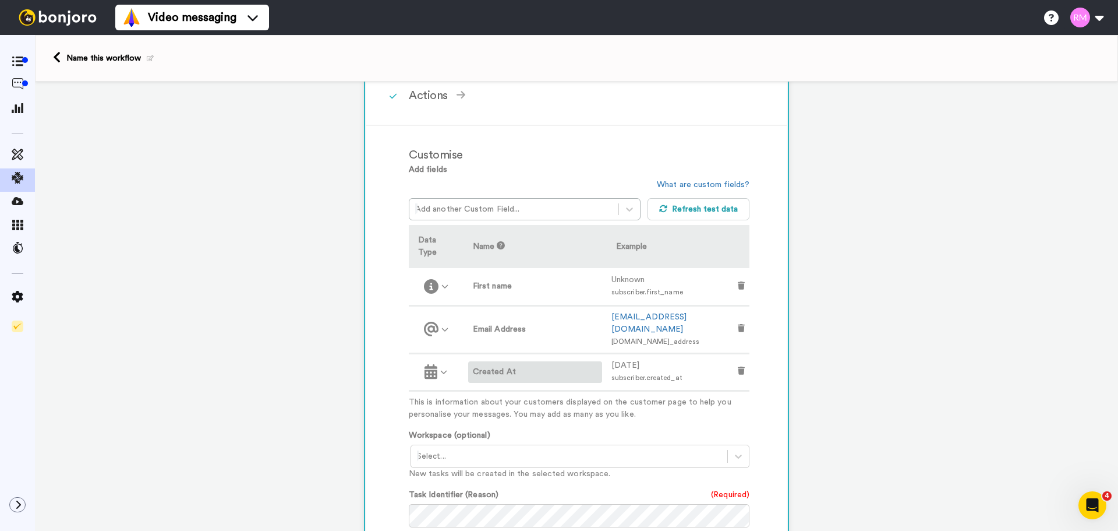
scroll to position [291, 0]
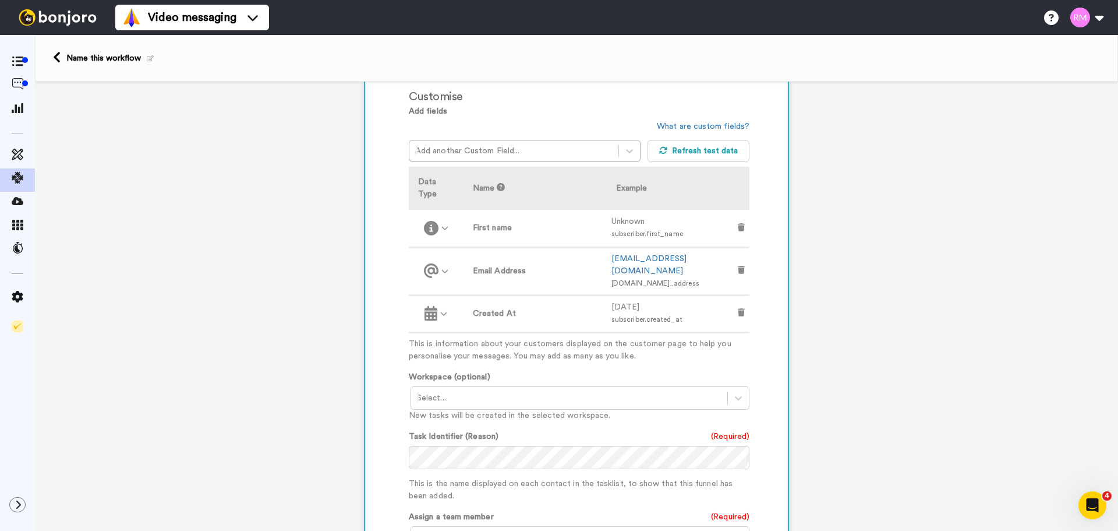
click at [465, 391] on div at bounding box center [569, 398] width 305 height 14
click at [502, 412] on div "AI COMMAND CENTER - ACTIVE <Onboarding>" at bounding box center [581, 423] width 341 height 22
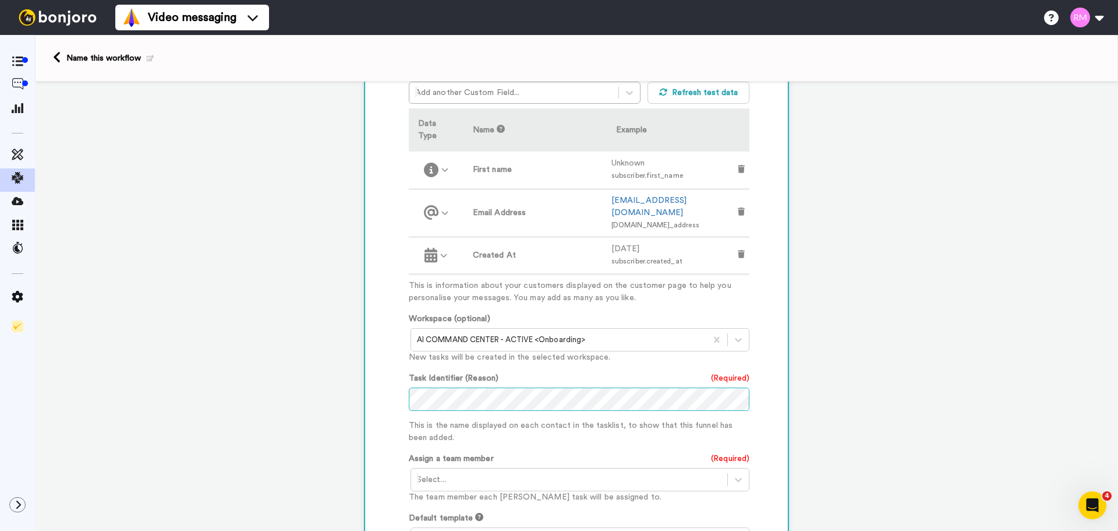
scroll to position [408, 0]
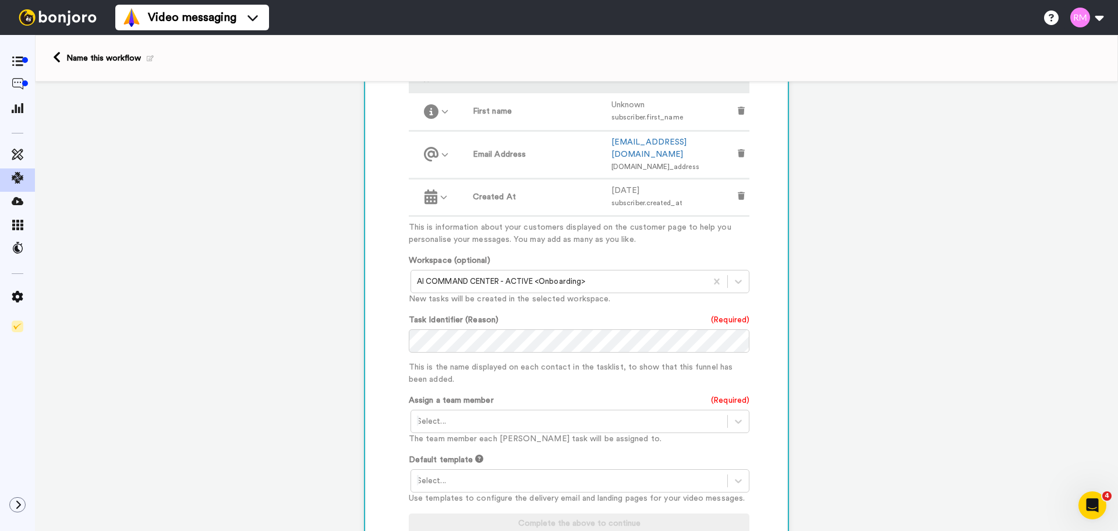
click at [478, 414] on div at bounding box center [569, 421] width 305 height 14
click at [480, 435] on div "[PERSON_NAME] <[EMAIL_ADDRESS][DOMAIN_NAME]>" at bounding box center [581, 446] width 341 height 22
click at [481, 474] on div at bounding box center [569, 481] width 305 height 14
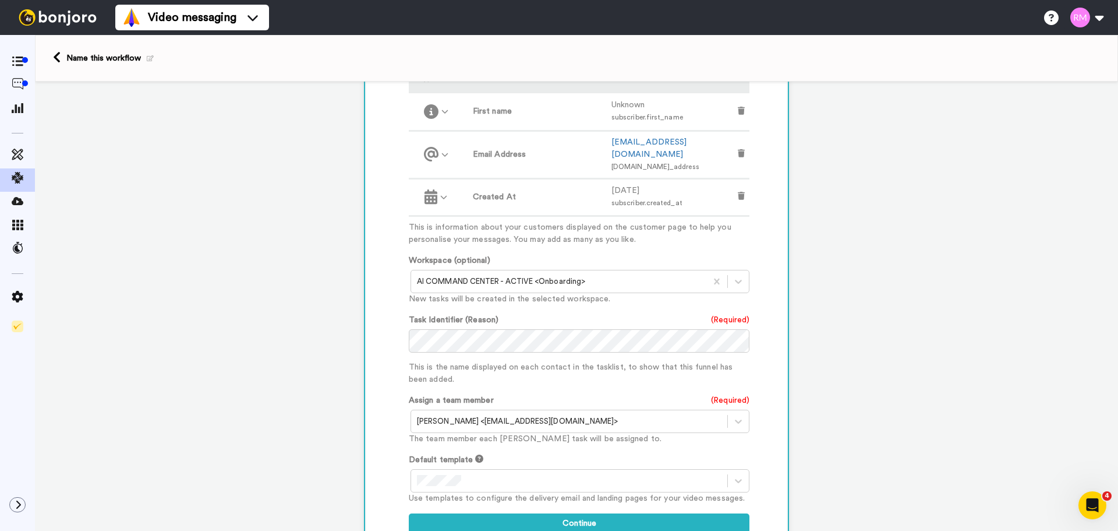
click at [521, 430] on div "Add fields Add another Custom Field... What are custom fields? Refresh test dat…" at bounding box center [579, 267] width 341 height 556
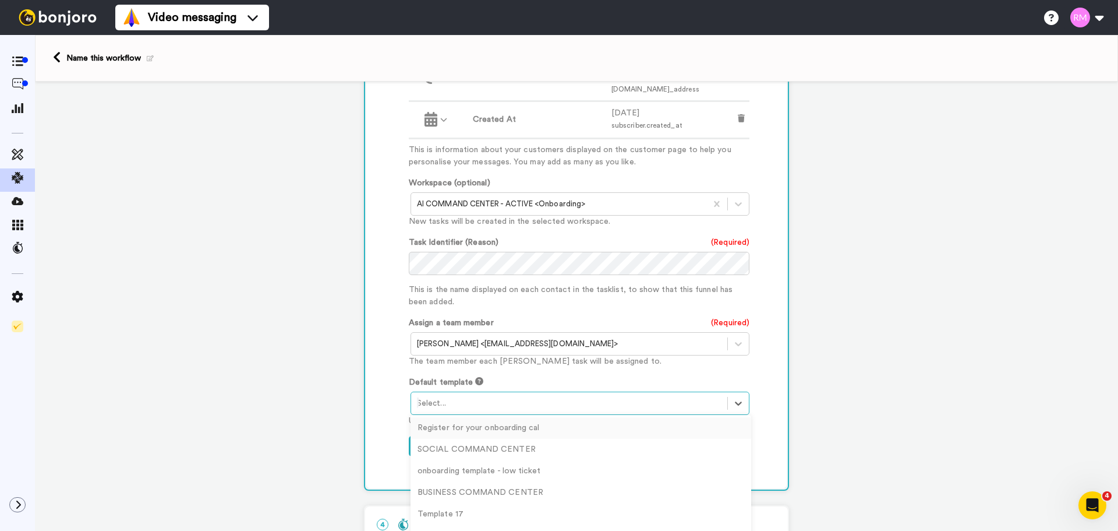
click at [509, 396] on div at bounding box center [569, 403] width 305 height 14
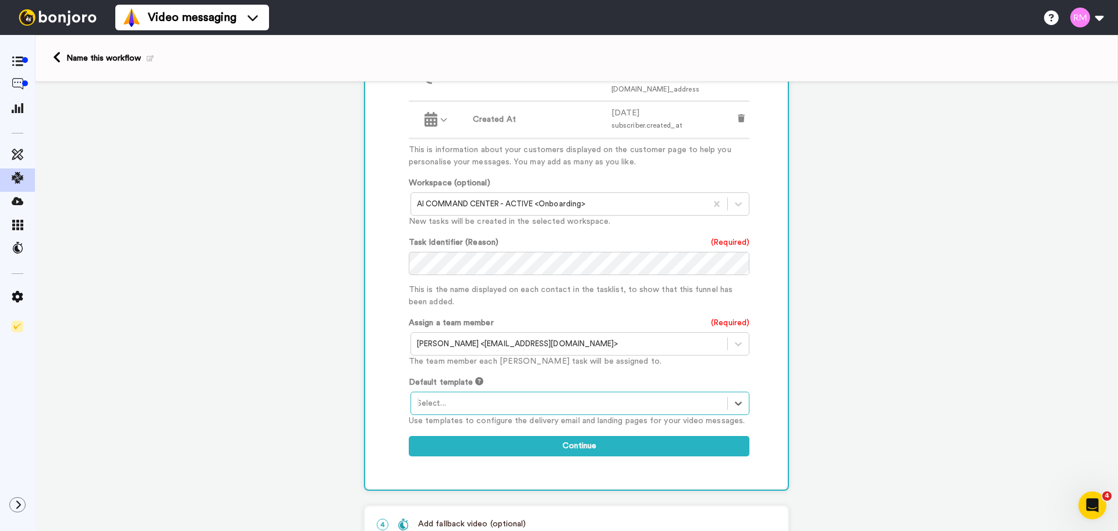
click at [596, 396] on div at bounding box center [569, 403] width 305 height 14
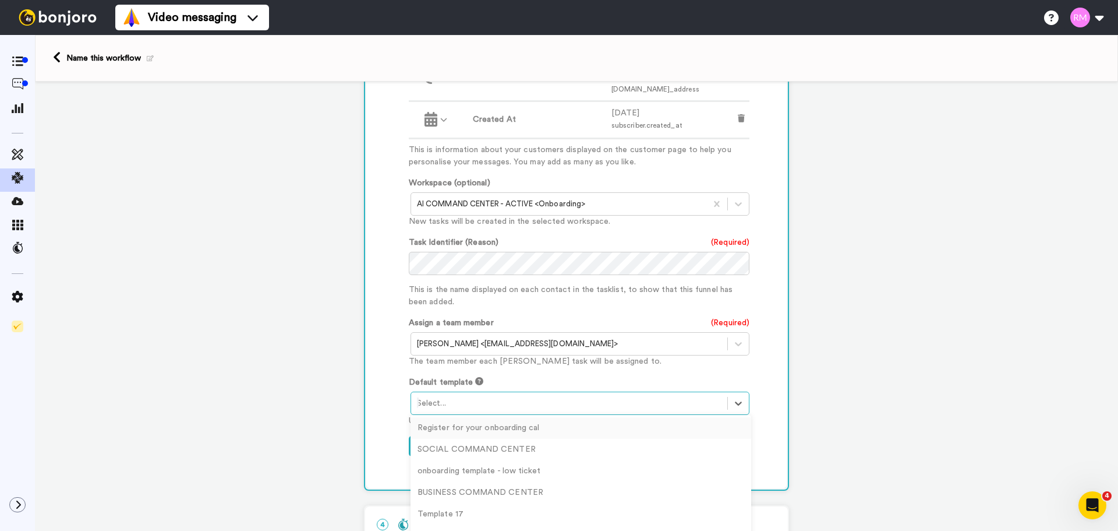
click at [593, 396] on div at bounding box center [569, 403] width 305 height 14
click at [517, 417] on div "Register for your onboarding cal" at bounding box center [581, 428] width 341 height 22
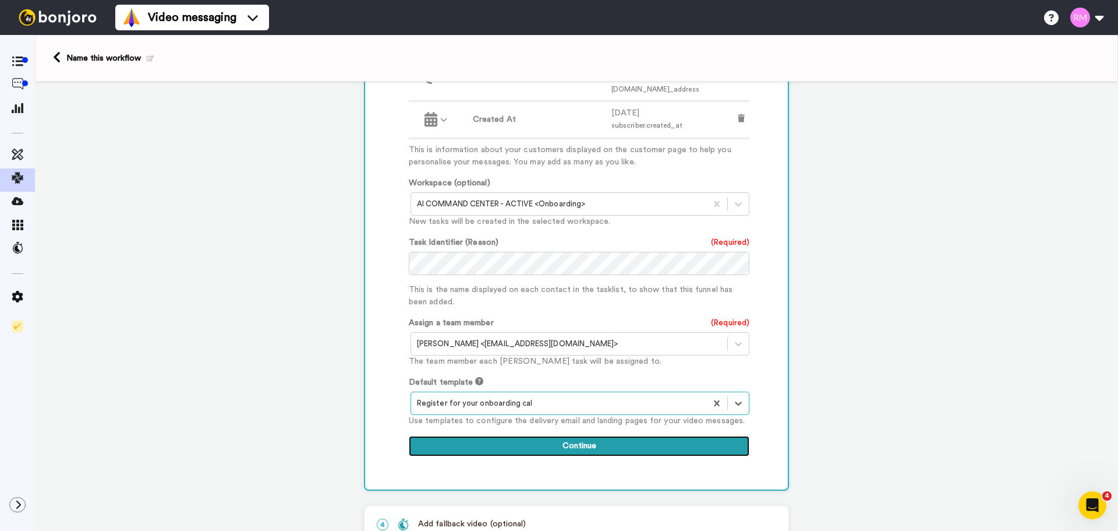
click at [598, 436] on button "Continue" at bounding box center [579, 446] width 341 height 21
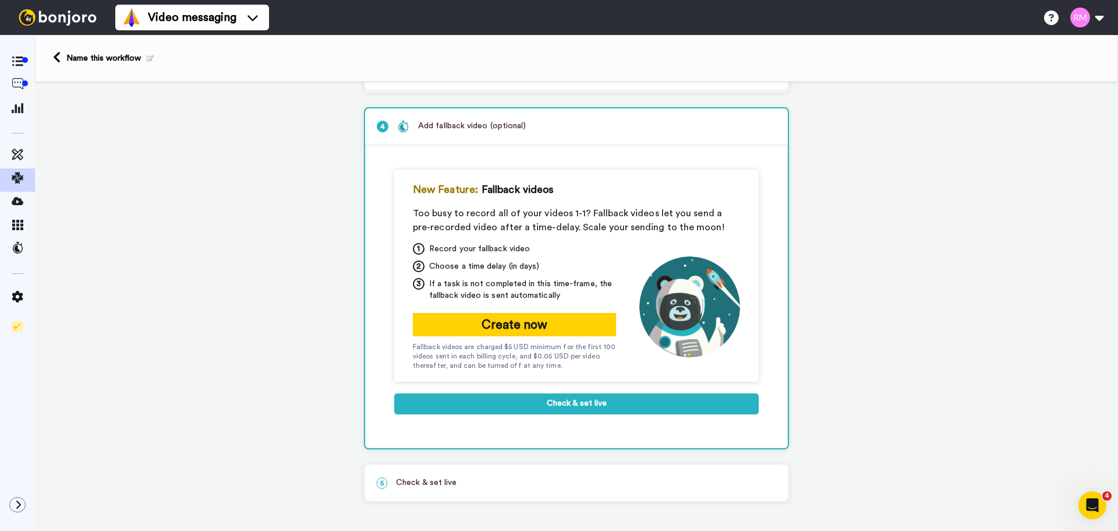
scroll to position [149, 0]
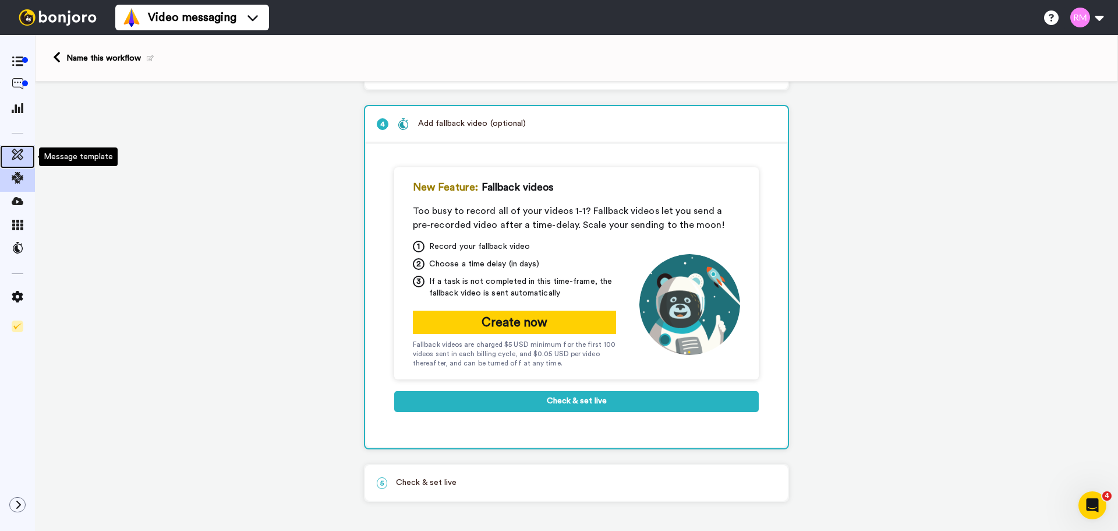
click at [23, 159] on icon at bounding box center [18, 155] width 12 height 12
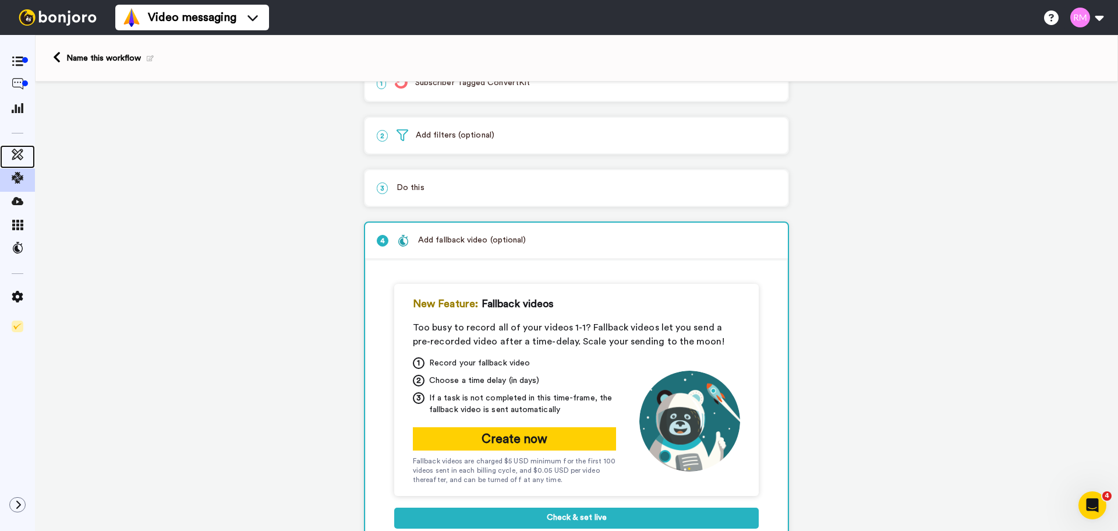
scroll to position [0, 0]
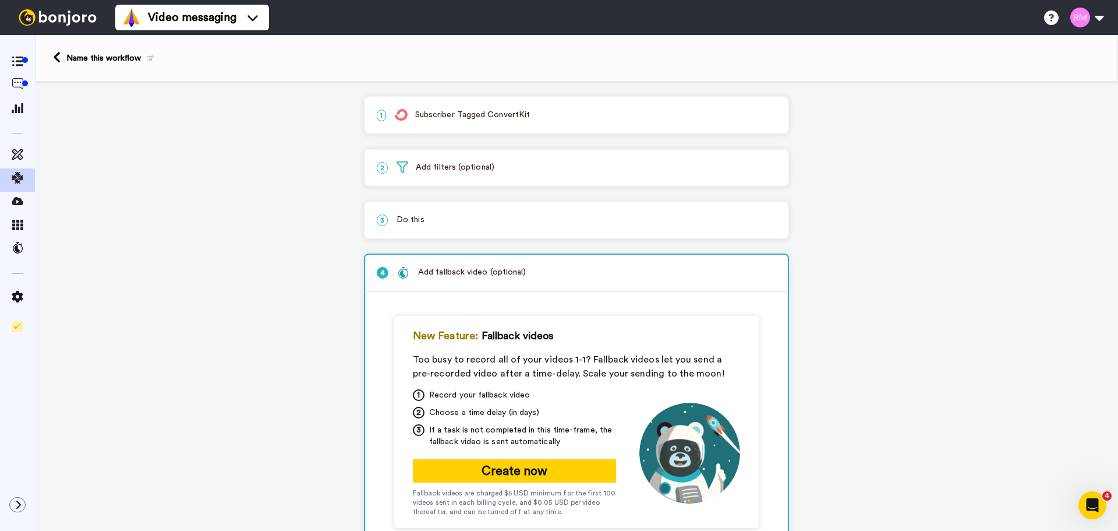
click at [488, 218] on p "3 Do this" at bounding box center [577, 220] width 400 height 12
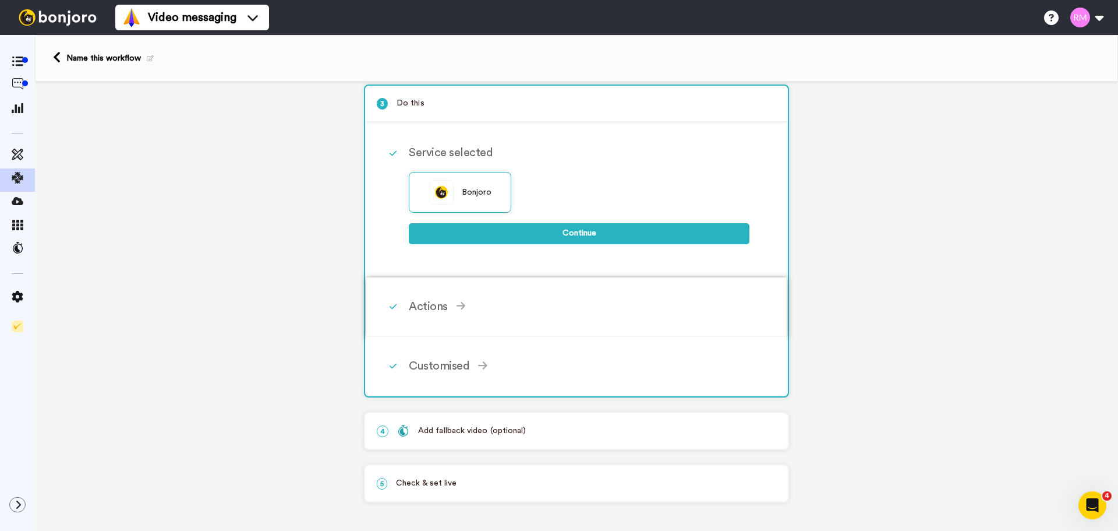
scroll to position [117, 0]
click at [530, 355] on div "Customised Add fields Add another Custom Field... What are custom fields? Refre…" at bounding box center [592, 365] width 366 height 35
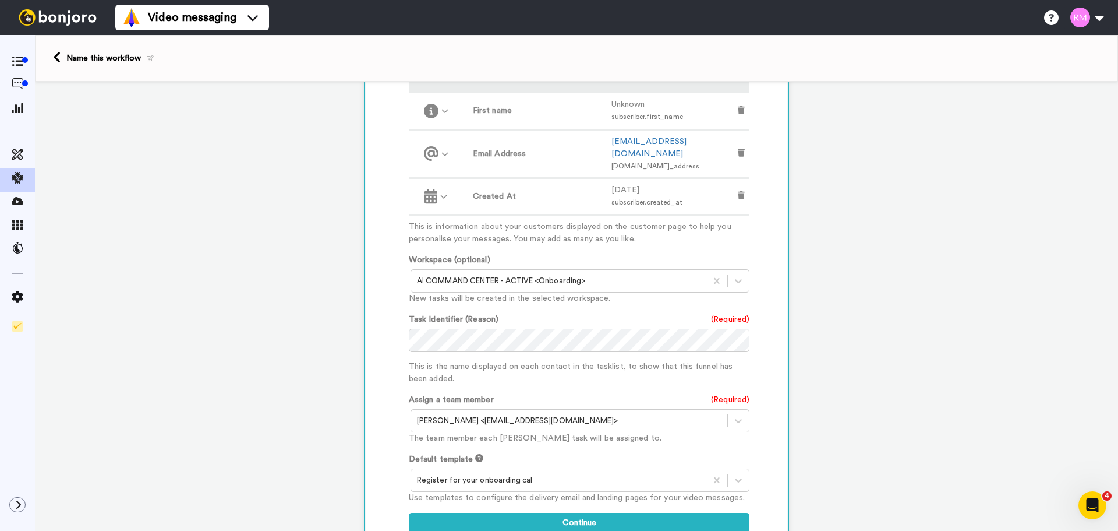
scroll to position [467, 0]
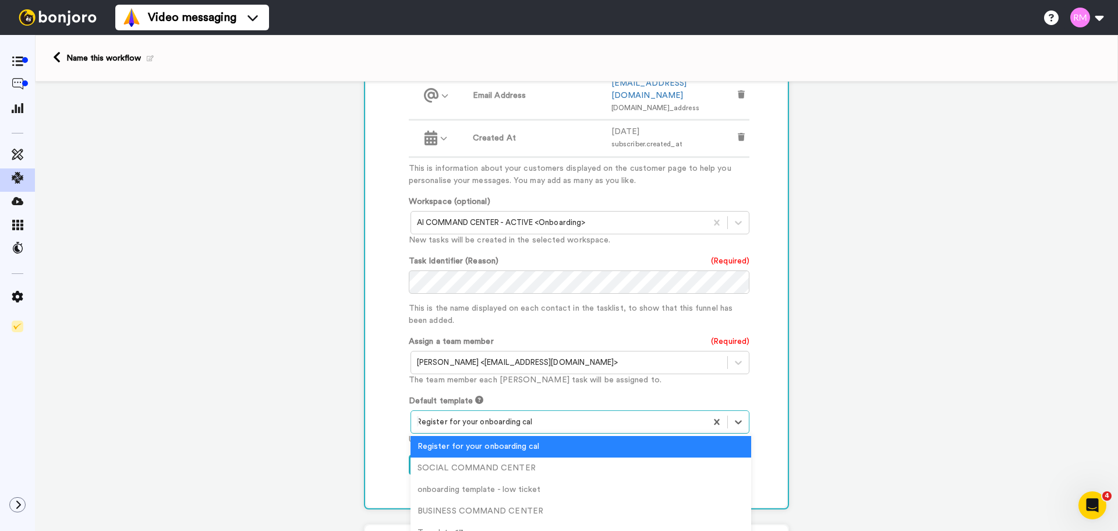
click at [595, 415] on div at bounding box center [559, 422] width 284 height 14
click at [549, 436] on div "Register for your onboarding cal" at bounding box center [581, 447] width 341 height 22
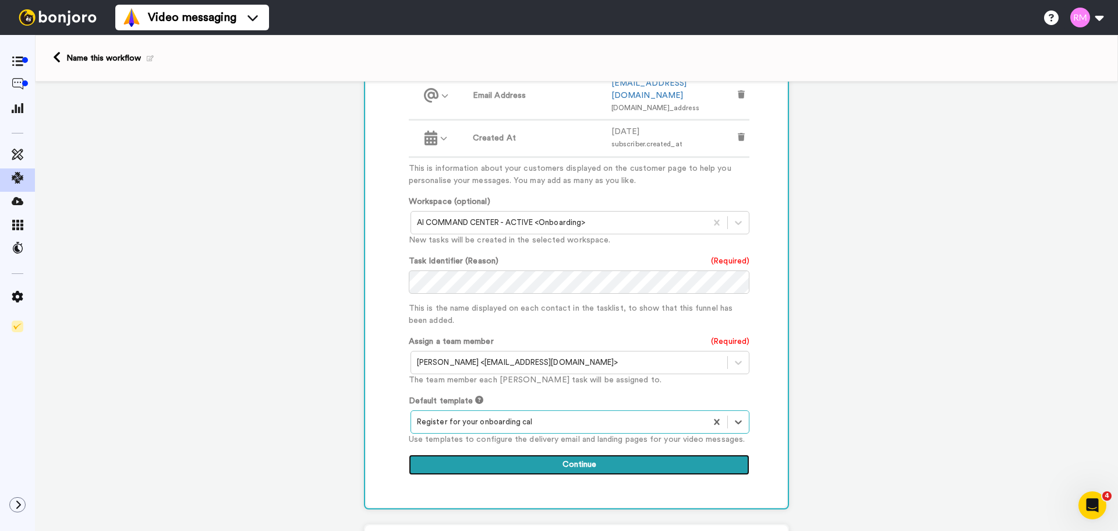
click at [601, 454] on button "Continue" at bounding box center [579, 464] width 341 height 21
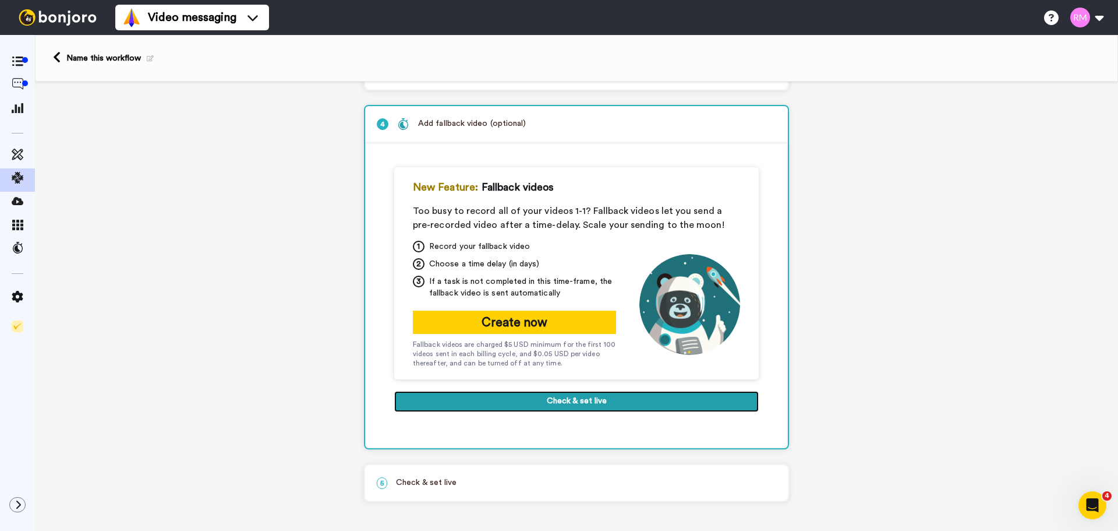
click at [536, 401] on button "Check & set live" at bounding box center [576, 401] width 365 height 21
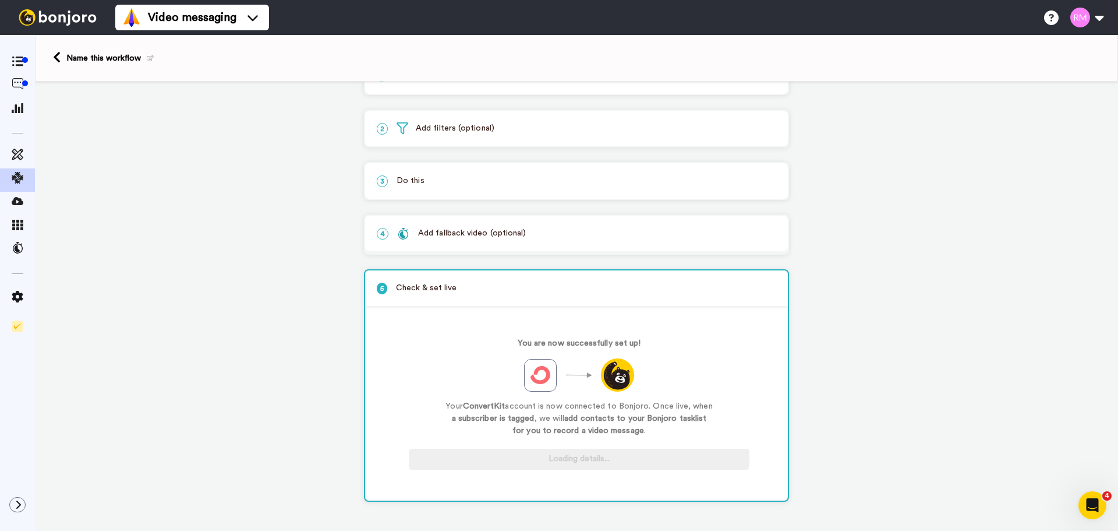
scroll to position [39, 0]
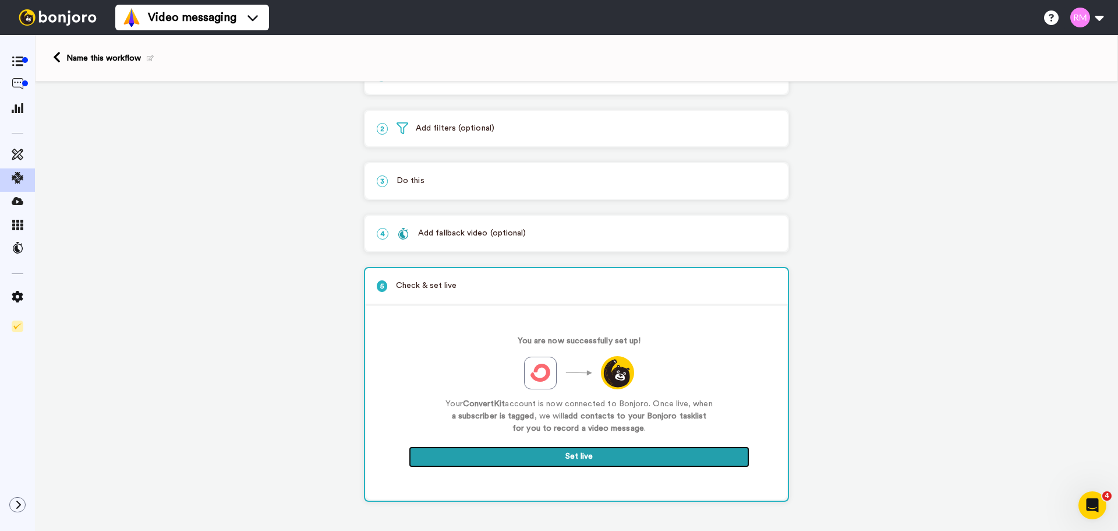
click at [489, 447] on button "Set live" at bounding box center [579, 456] width 341 height 21
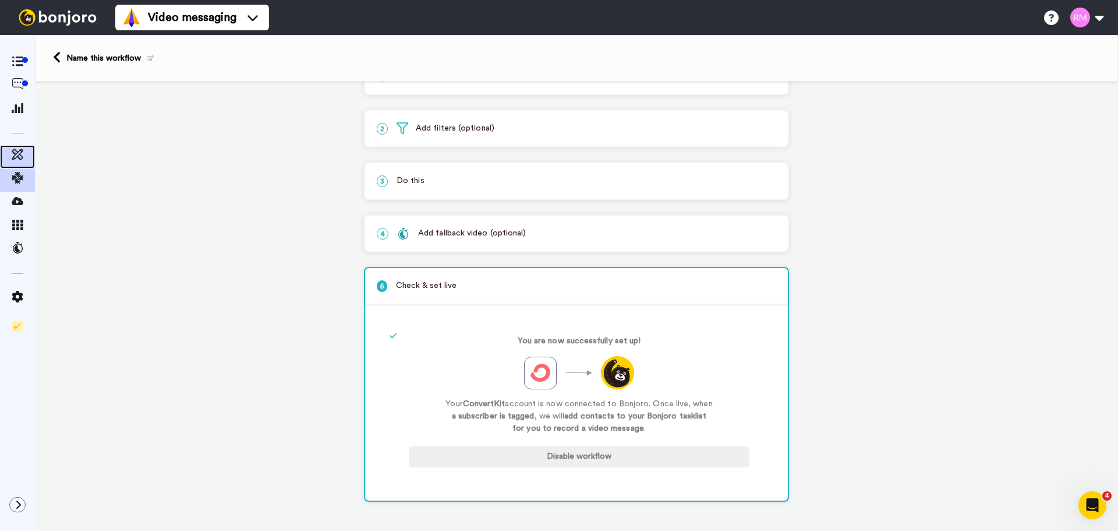
click at [21, 147] on div at bounding box center [17, 156] width 35 height 23
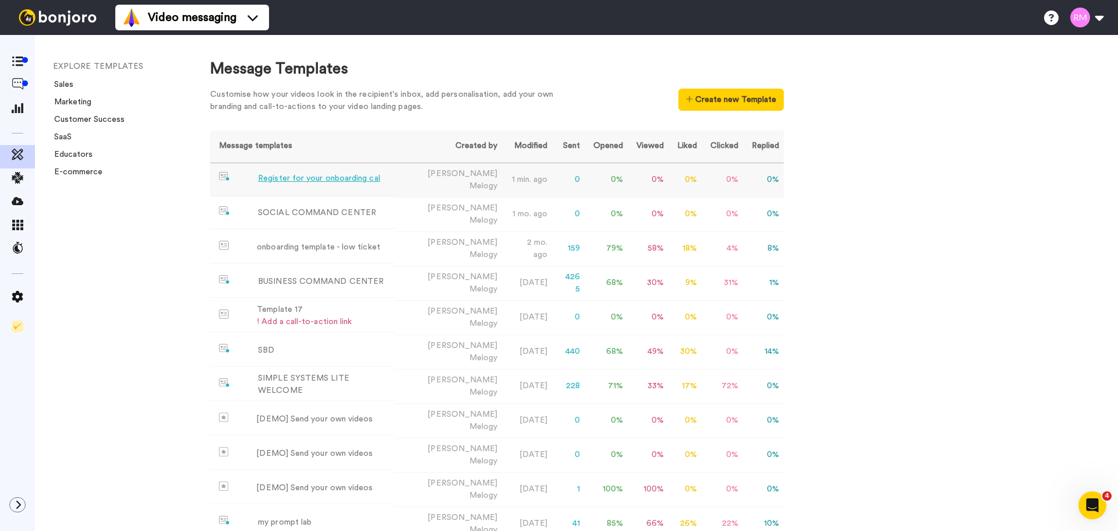
click at [347, 178] on div "Register for your onboarding cal" at bounding box center [319, 178] width 122 height 12
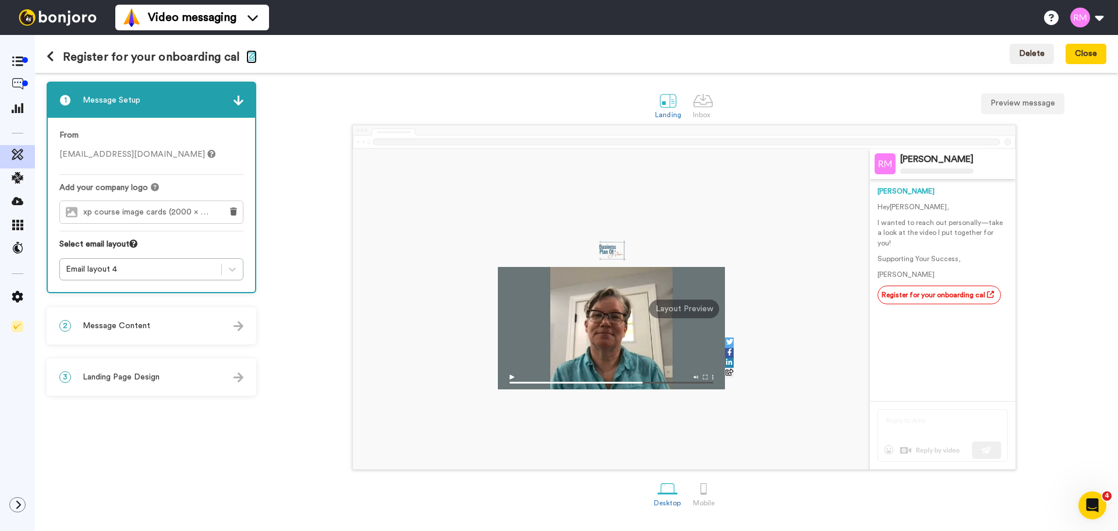
click at [246, 55] on icon "button" at bounding box center [251, 55] width 10 height 9
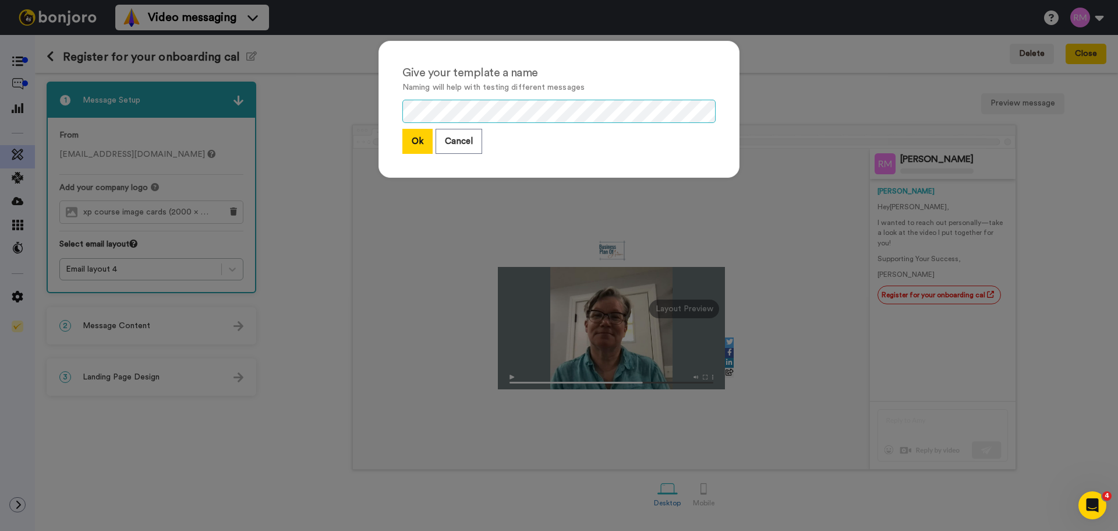
click at [379, 108] on div "Give your template a name Naming will help with testing different messages Ok C…" at bounding box center [559, 109] width 361 height 137
click at [410, 135] on button "Ok" at bounding box center [418, 141] width 30 height 25
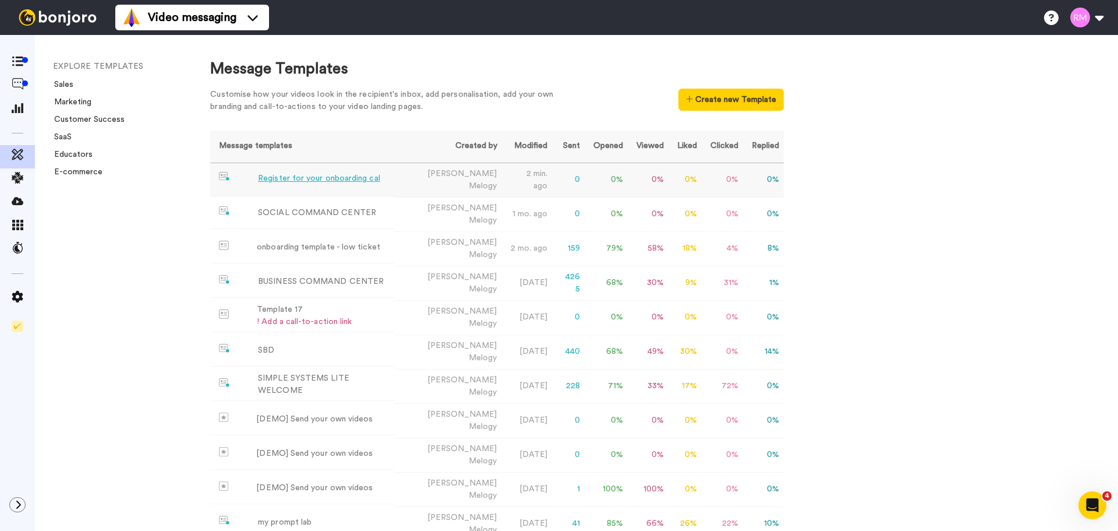
click at [348, 181] on div "Register for your onboarding cal" at bounding box center [319, 178] width 122 height 12
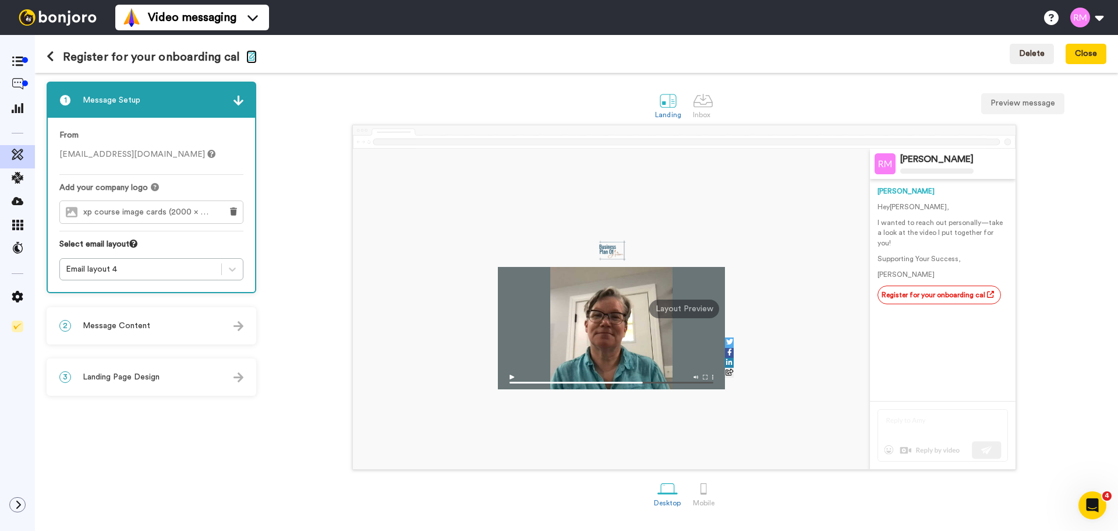
click at [247, 58] on icon "button" at bounding box center [251, 55] width 10 height 9
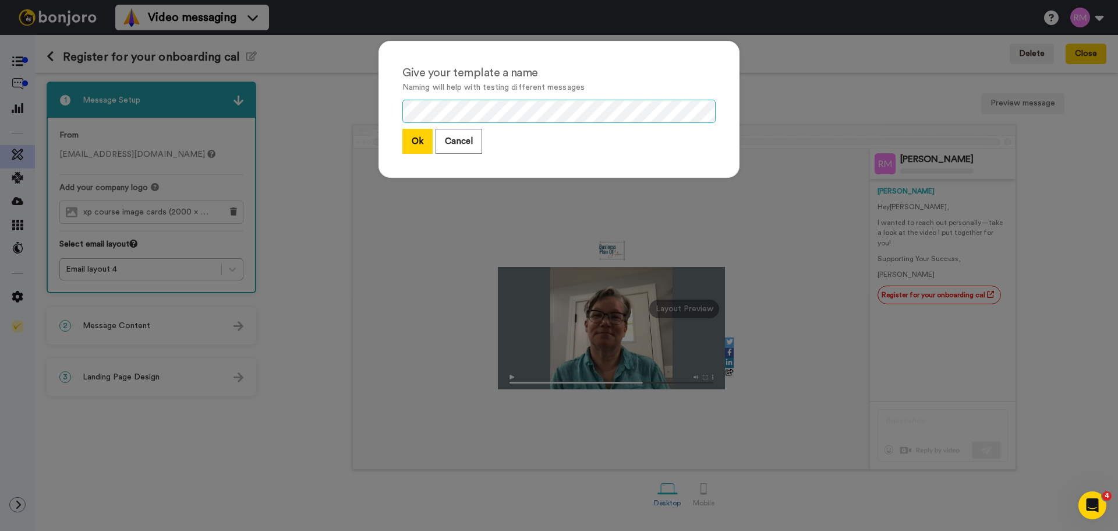
click at [379, 107] on div "Give your template a name Naming will help with testing different messages Ok C…" at bounding box center [559, 109] width 361 height 137
click at [416, 139] on button "Ok" at bounding box center [418, 141] width 30 height 25
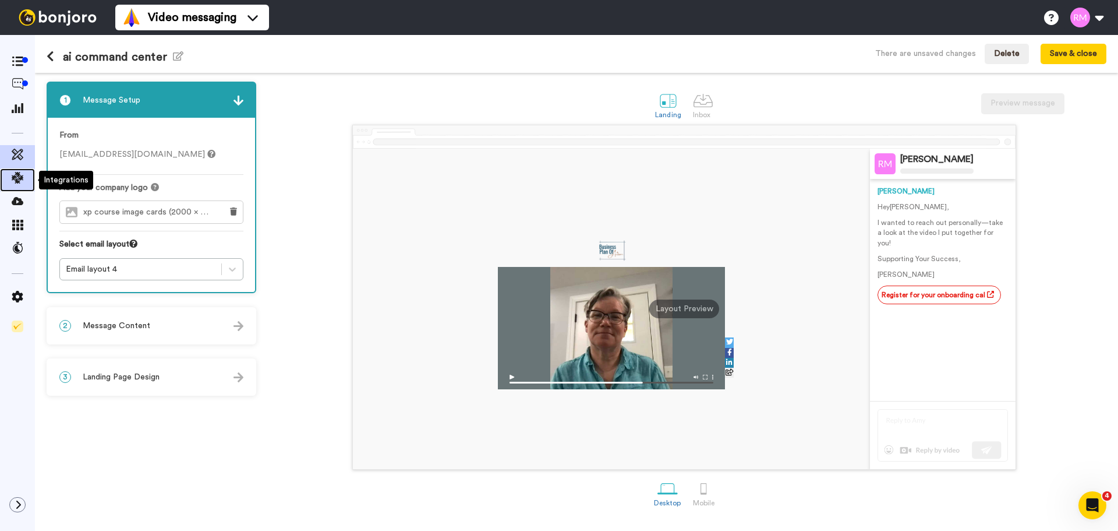
click at [14, 177] on icon at bounding box center [18, 178] width 12 height 12
click at [1088, 58] on button "Save & close" at bounding box center [1074, 54] width 66 height 21
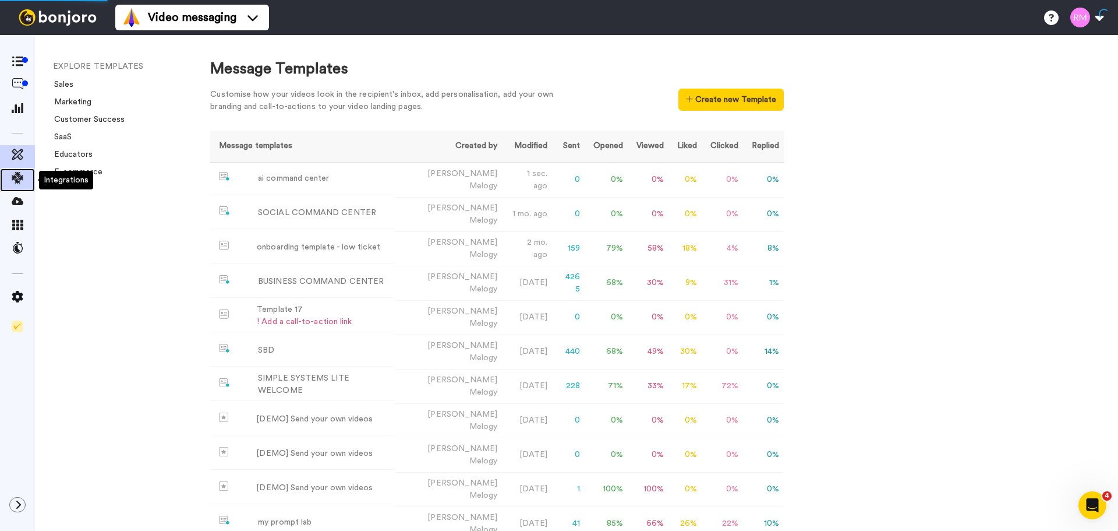
click at [20, 180] on icon at bounding box center [18, 178] width 12 height 12
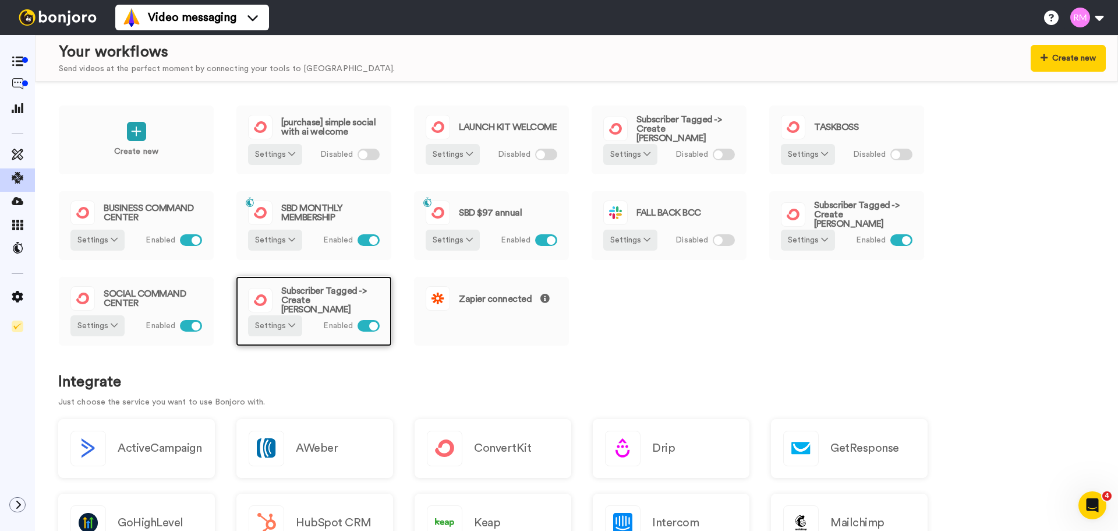
click at [321, 298] on span "Subscriber Tagged -> Create [PERSON_NAME]" at bounding box center [330, 300] width 98 height 28
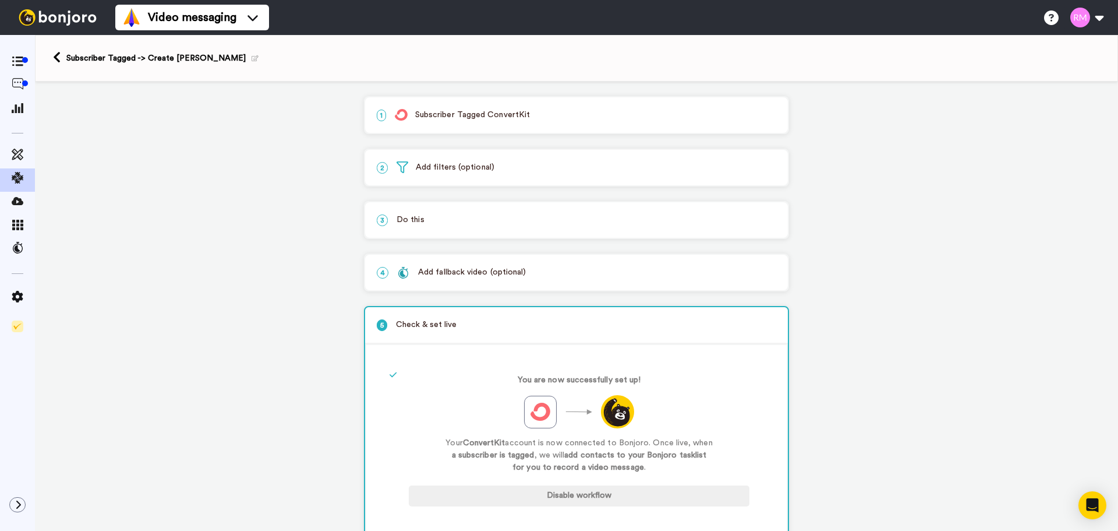
click at [511, 113] on p "1 Subscriber Tagged ConvertKit" at bounding box center [577, 115] width 400 height 12
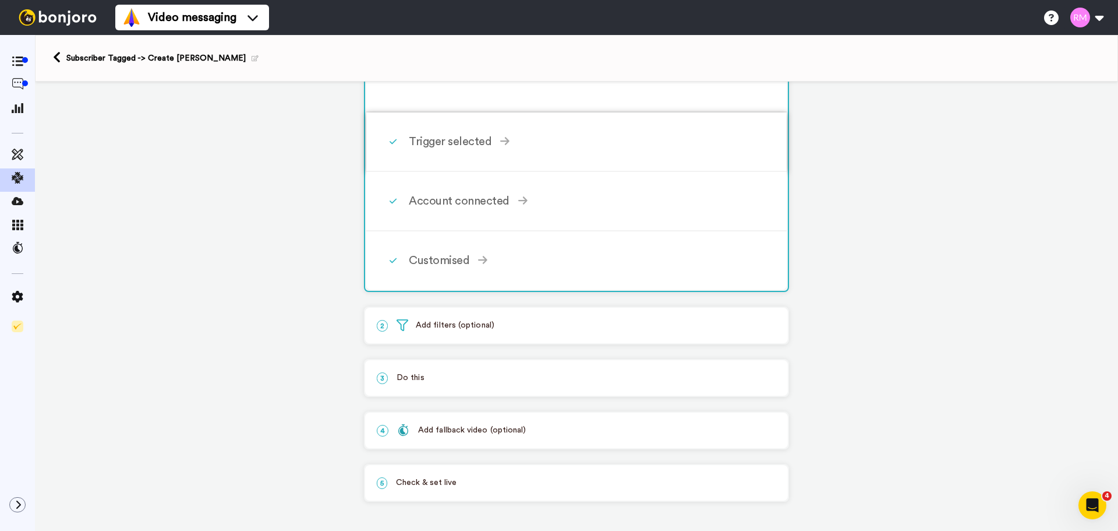
click at [456, 137] on div "Trigger selected" at bounding box center [579, 141] width 341 height 17
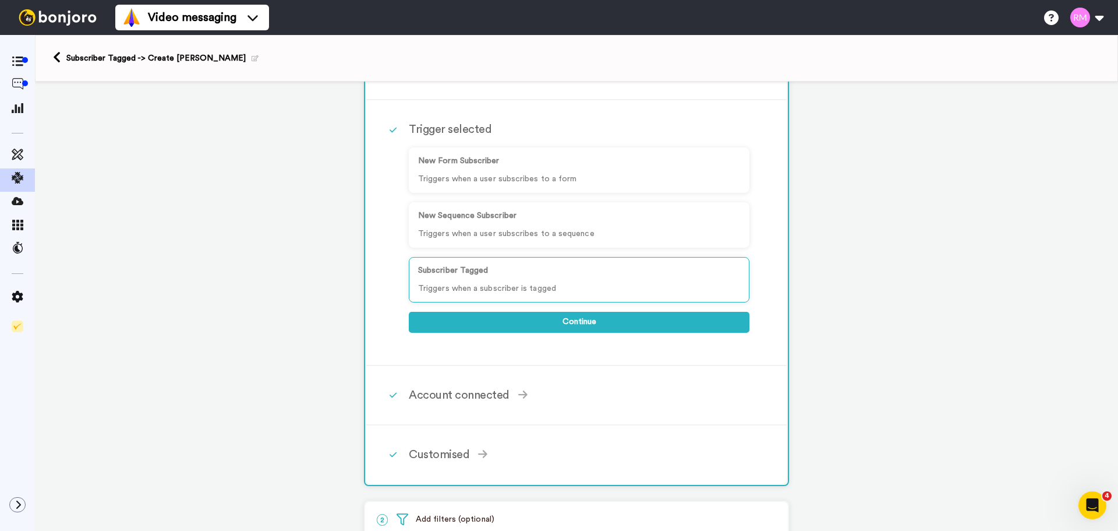
scroll to position [211, 0]
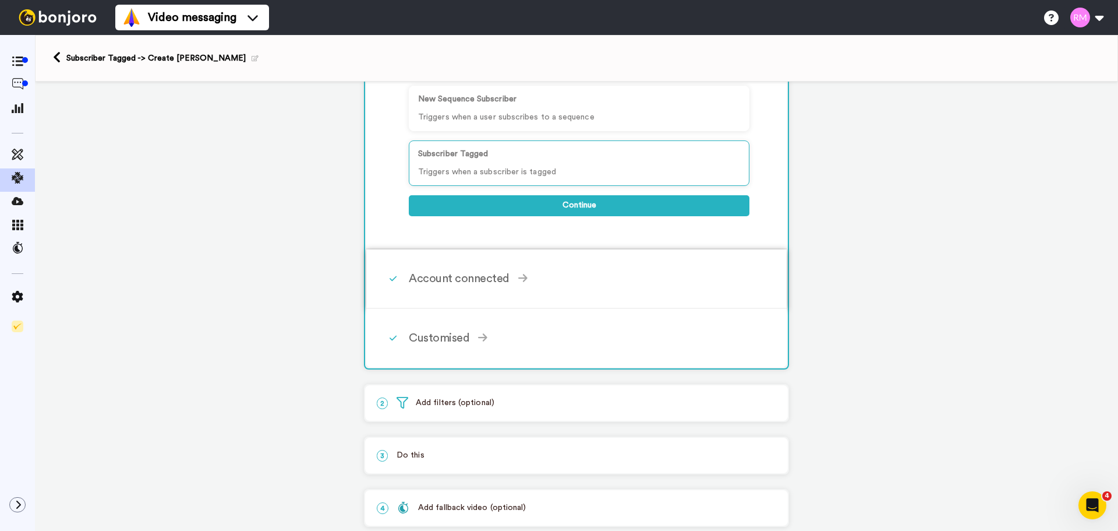
click at [444, 278] on div "Account connected" at bounding box center [579, 278] width 341 height 17
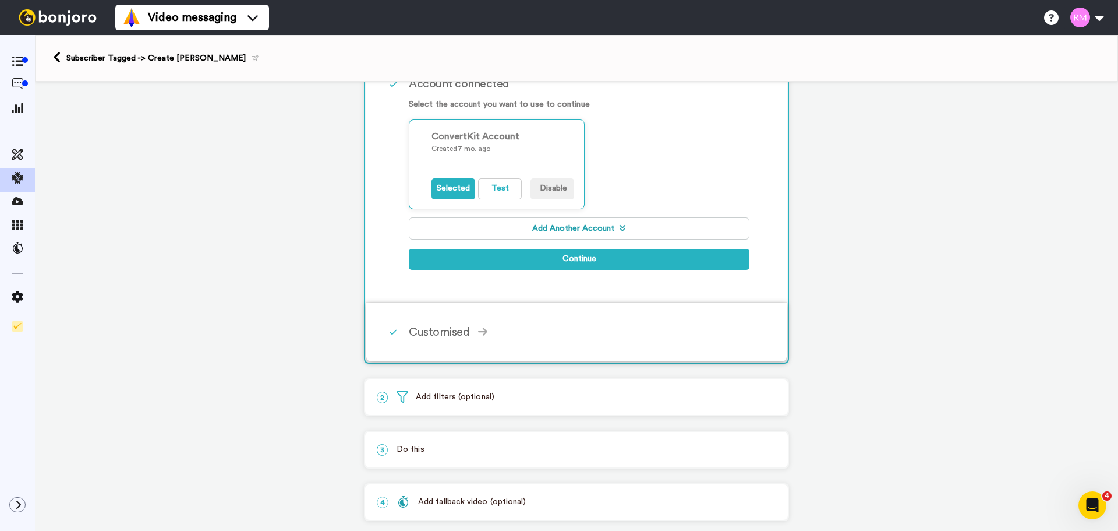
click at [436, 321] on div "Customised Tag (Required) [purchase] AI COMMAND CENTER Your chosen tag Continue" at bounding box center [592, 332] width 366 height 35
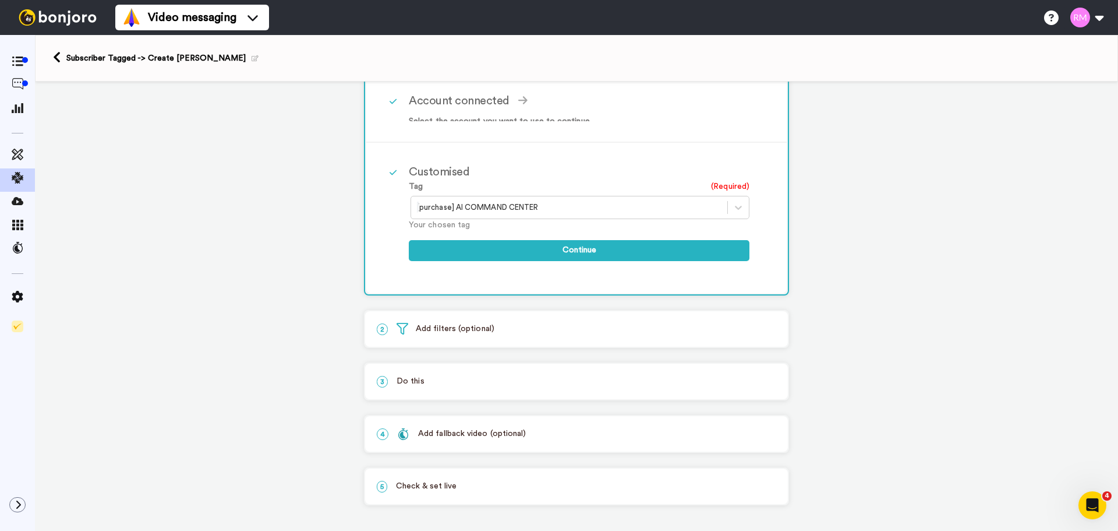
scroll to position [174, 0]
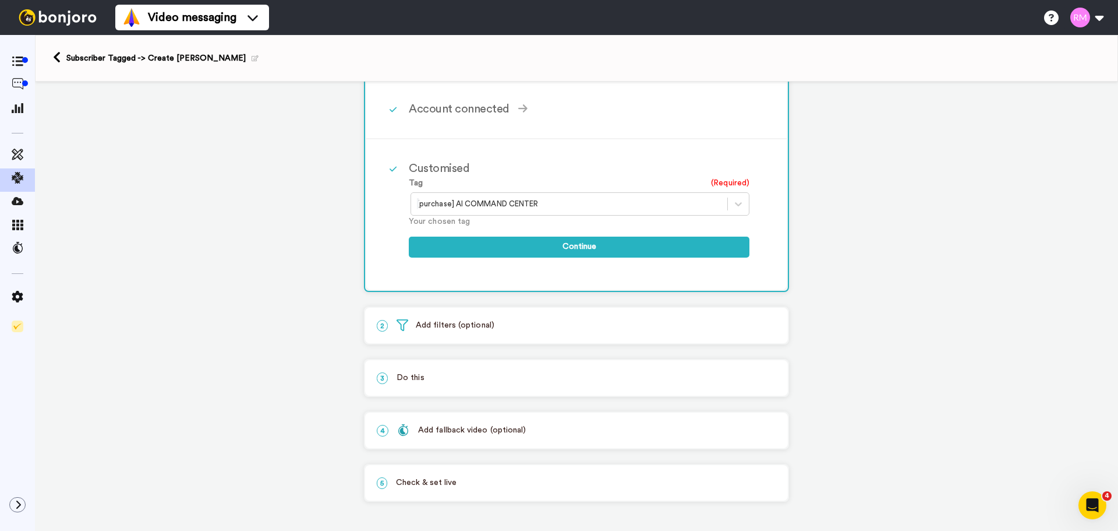
click at [252, 61] on icon at bounding box center [255, 58] width 7 height 6
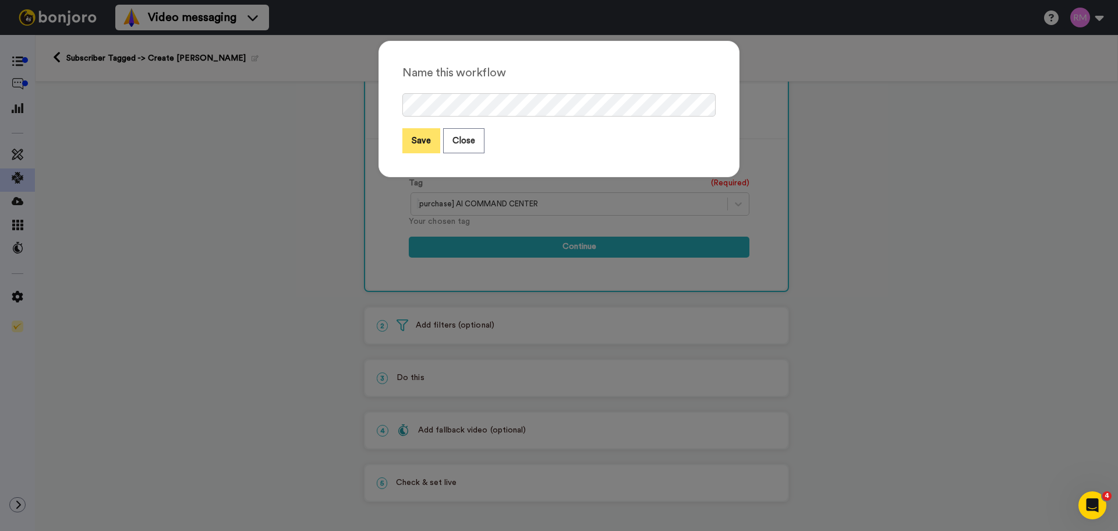
click at [407, 137] on button "Save" at bounding box center [422, 140] width 38 height 25
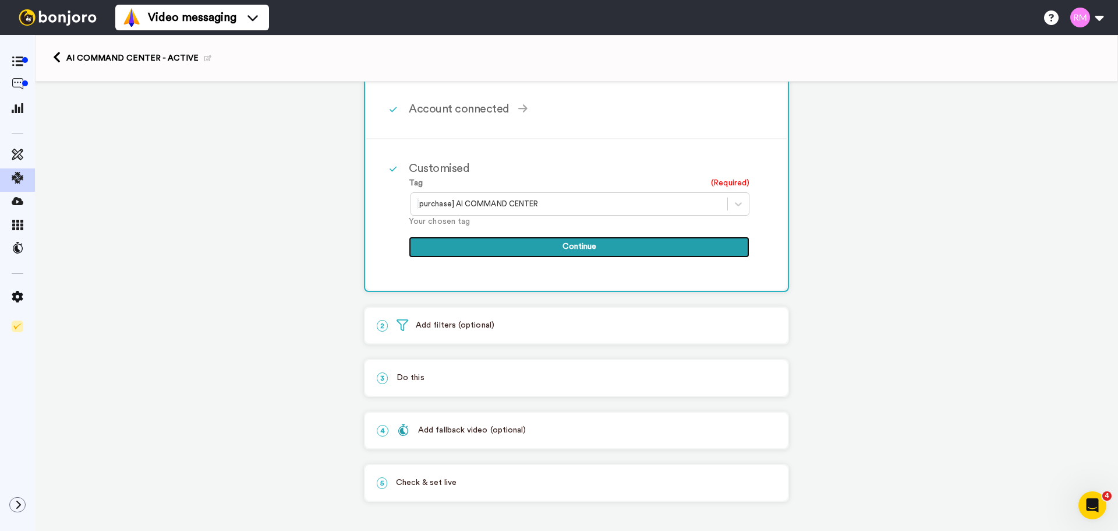
click at [621, 253] on button "Continue" at bounding box center [579, 247] width 341 height 21
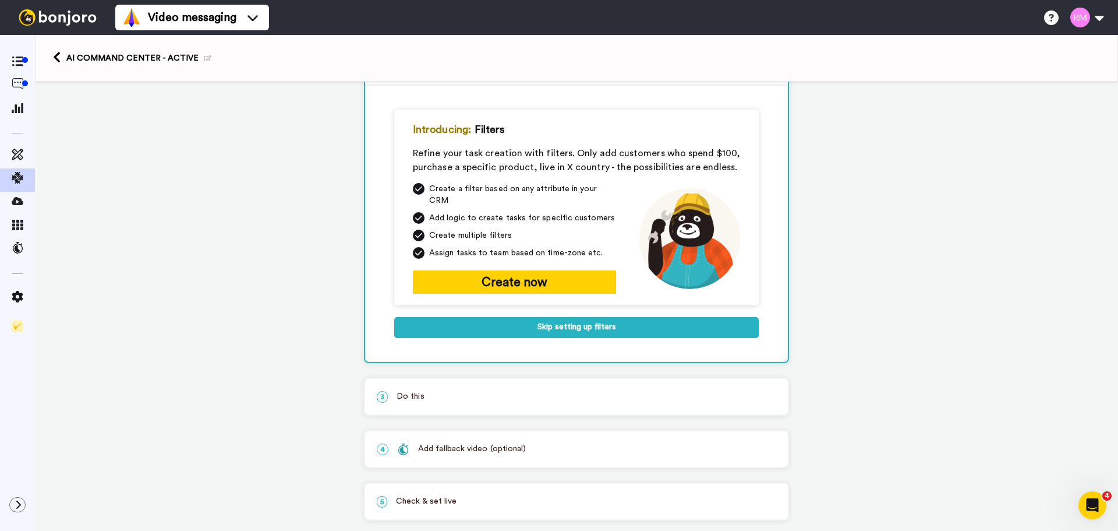
scroll to position [59, 0]
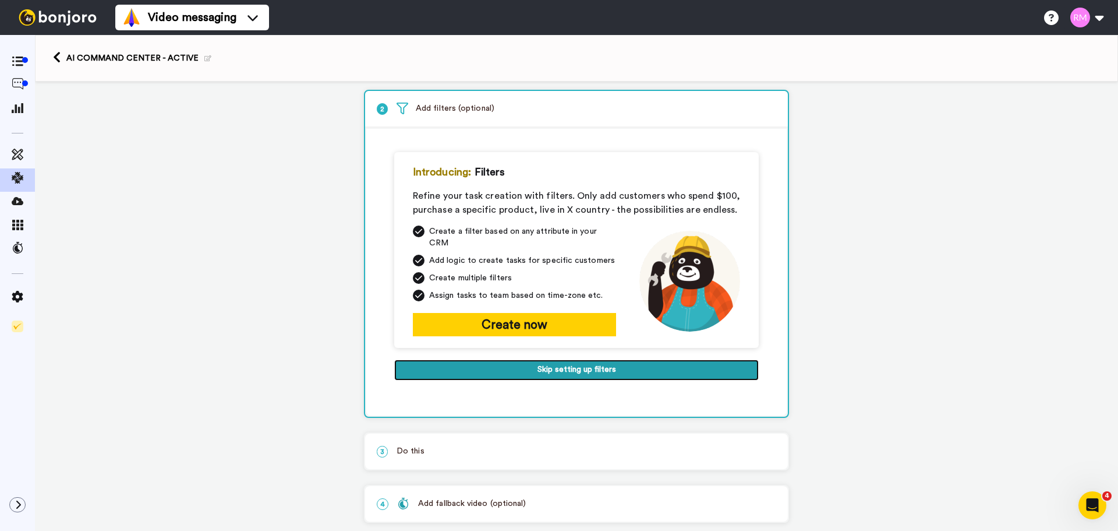
click at [599, 359] on button "Skip setting up filters" at bounding box center [576, 369] width 365 height 21
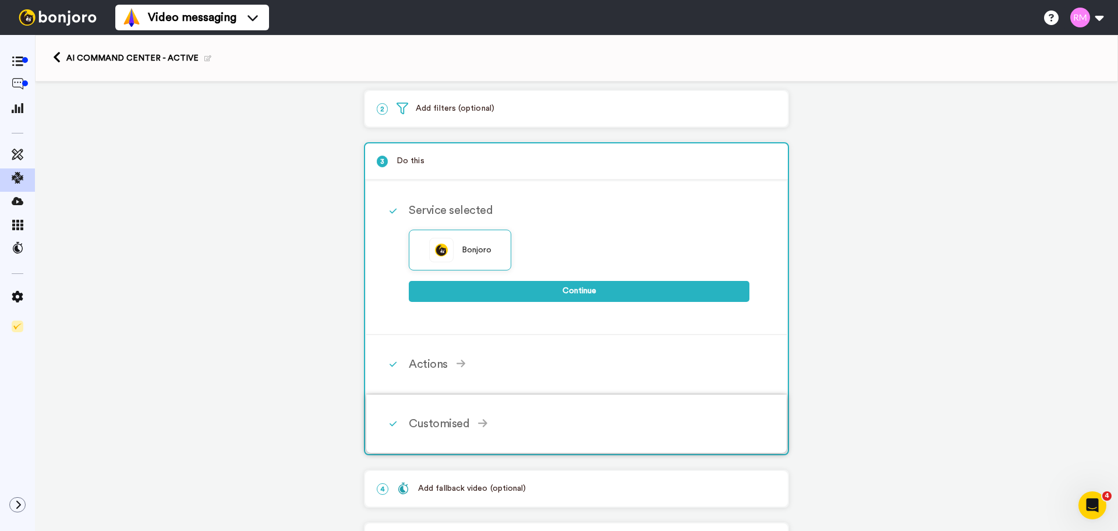
click at [531, 410] on div "Customised Add fields Add another Custom Field... What are custom fields? Refre…" at bounding box center [592, 423] width 366 height 35
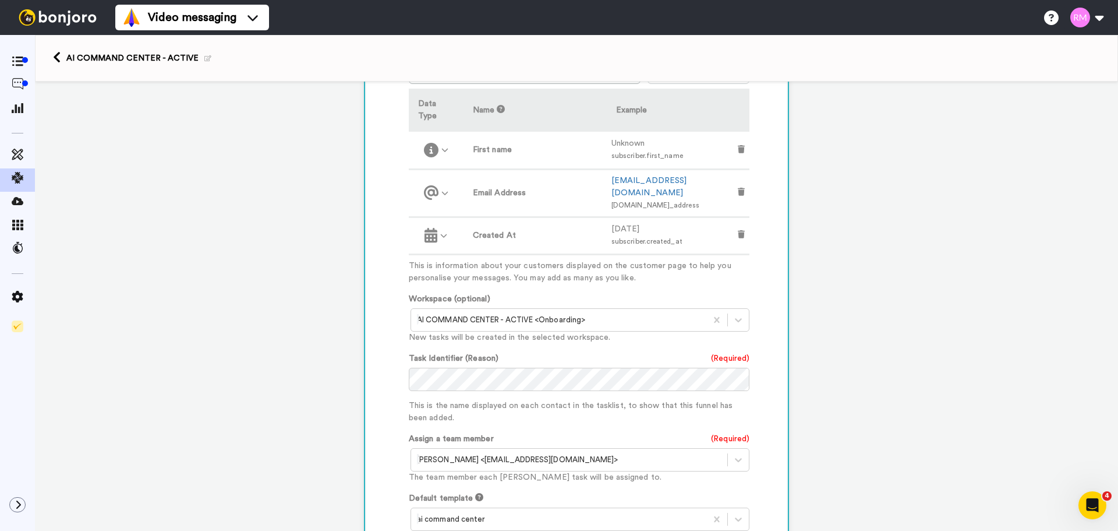
scroll to position [447, 0]
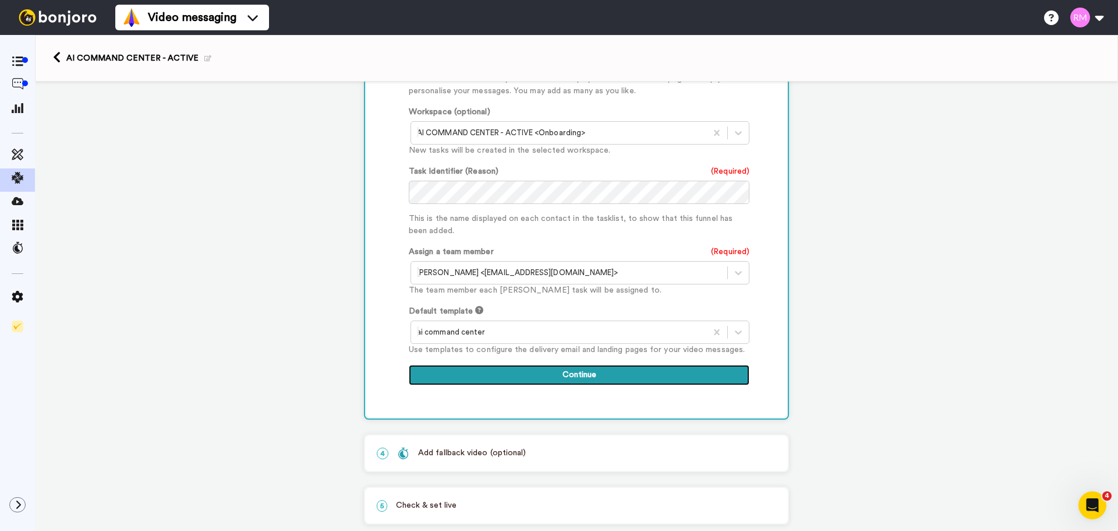
click at [584, 365] on button "Continue" at bounding box center [579, 375] width 341 height 21
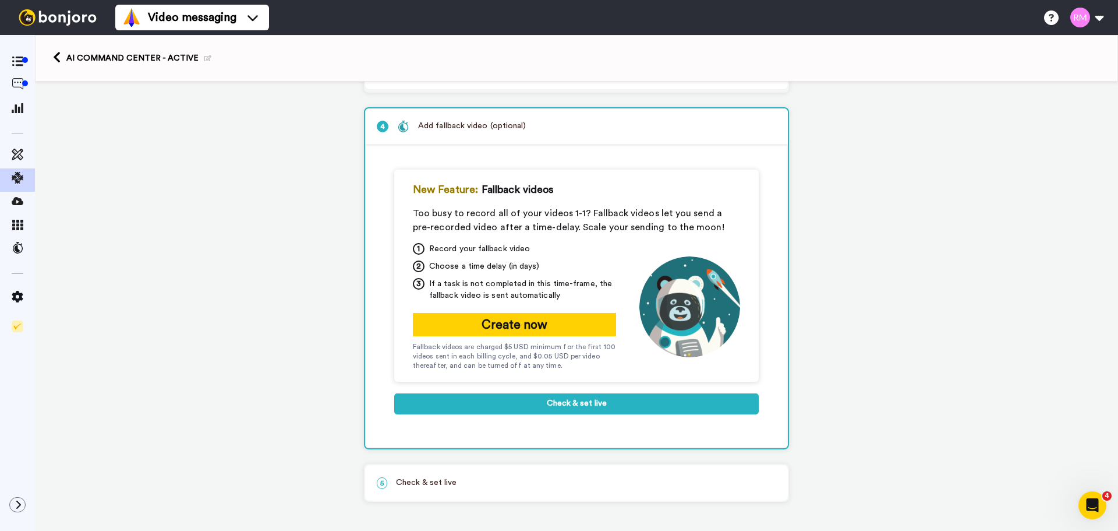
scroll to position [149, 0]
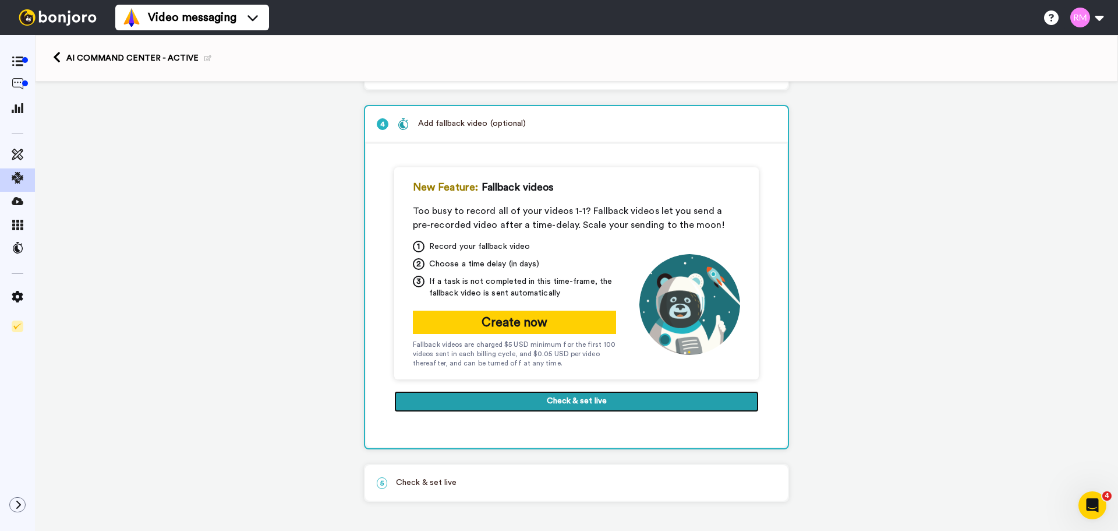
click at [531, 398] on button "Check & set live" at bounding box center [576, 401] width 365 height 21
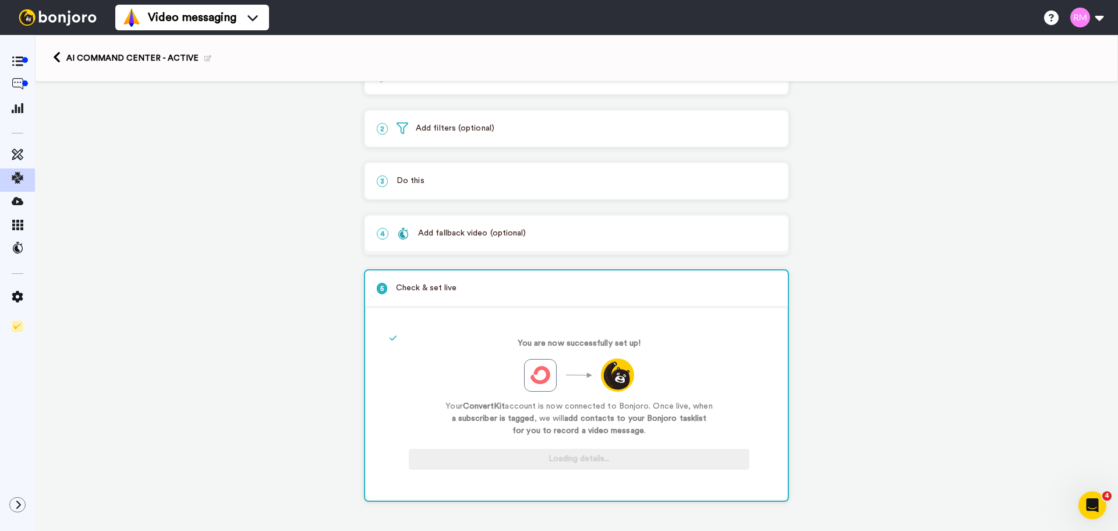
scroll to position [39, 0]
click at [230, 144] on div "1 Subscriber Tagged ConvertKit Service selected ActiveCampaign AWeber Bonjoro C…" at bounding box center [576, 287] width 1083 height 488
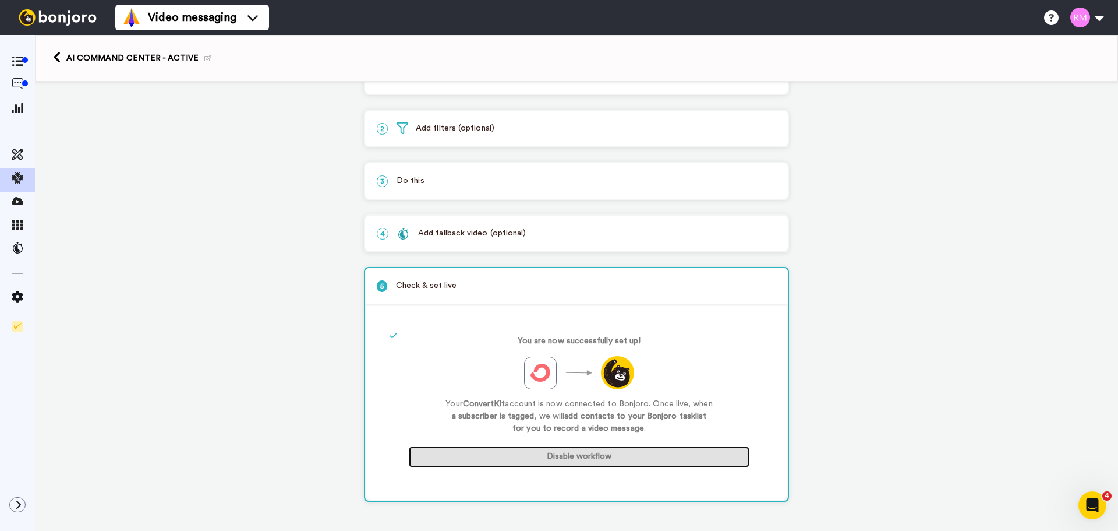
click at [659, 451] on button "Disable workflow" at bounding box center [579, 456] width 341 height 21
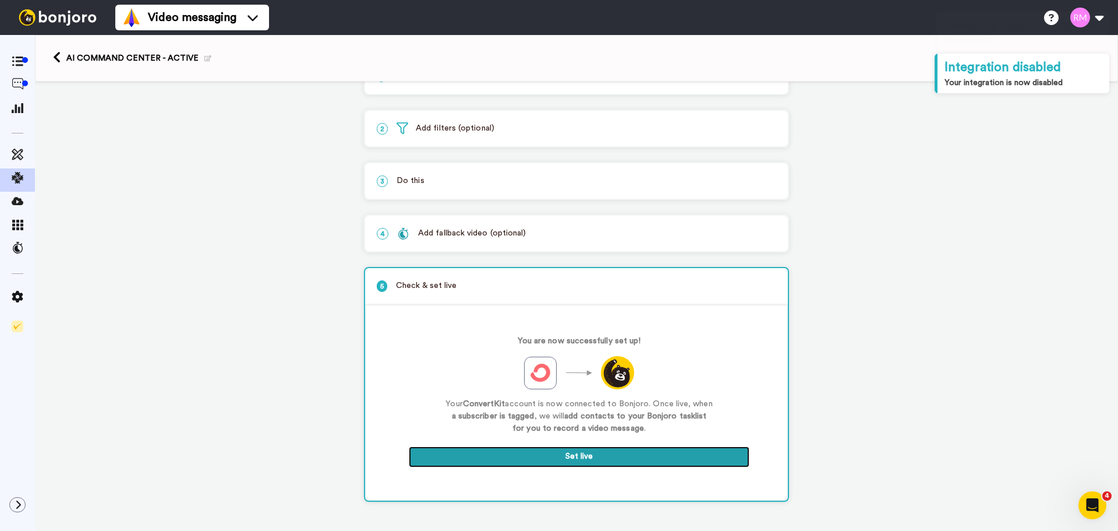
click at [574, 457] on button "Set live" at bounding box center [579, 456] width 341 height 21
